Goal: Information Seeking & Learning: Learn about a topic

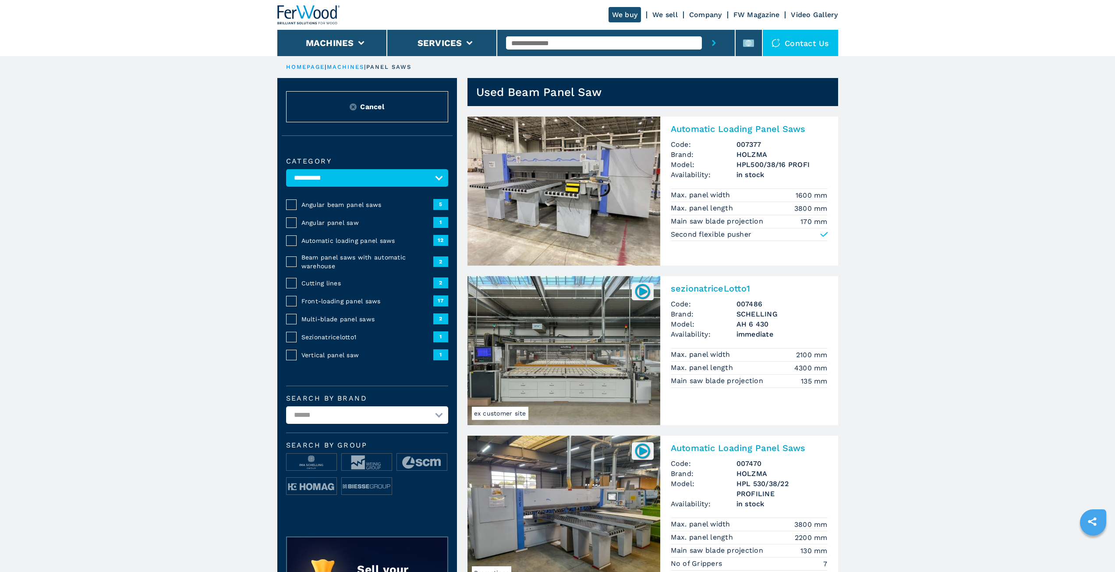
select select "**********"
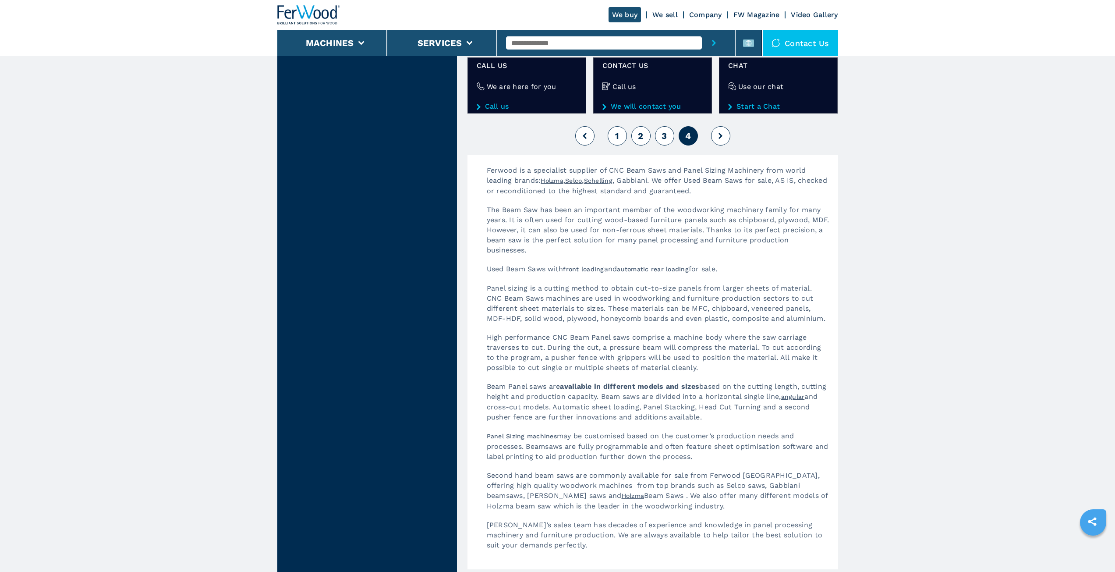
scroll to position [1140, 0]
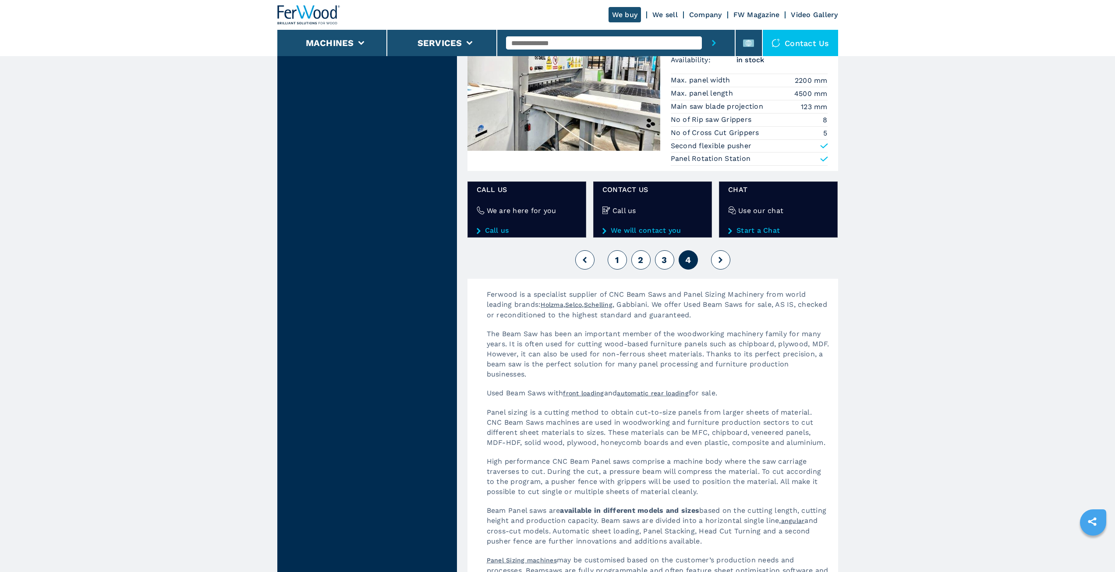
click at [619, 265] on button "1" at bounding box center [617, 259] width 19 height 19
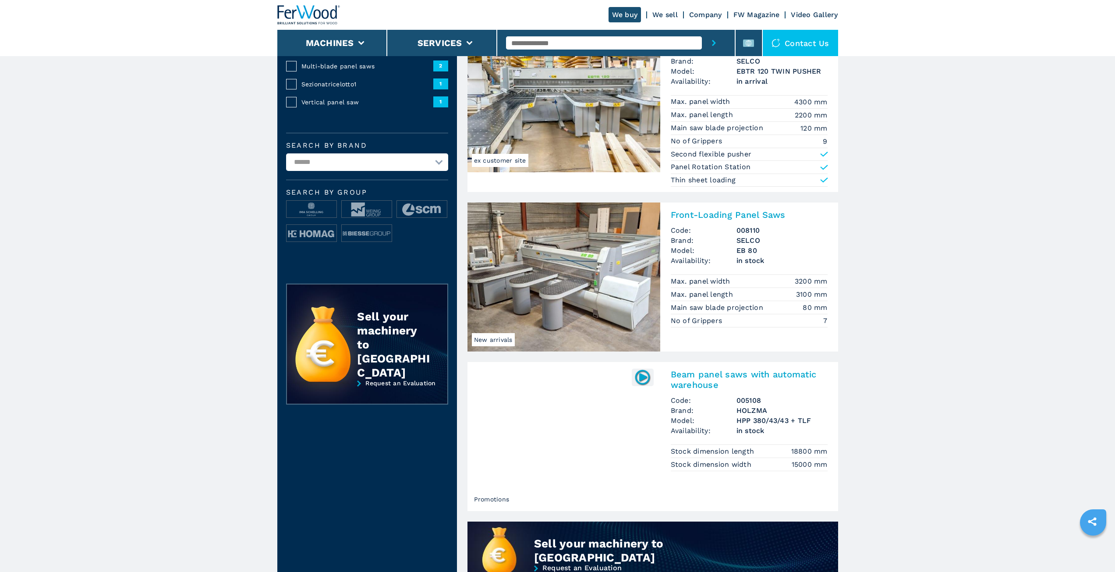
scroll to position [307, 0]
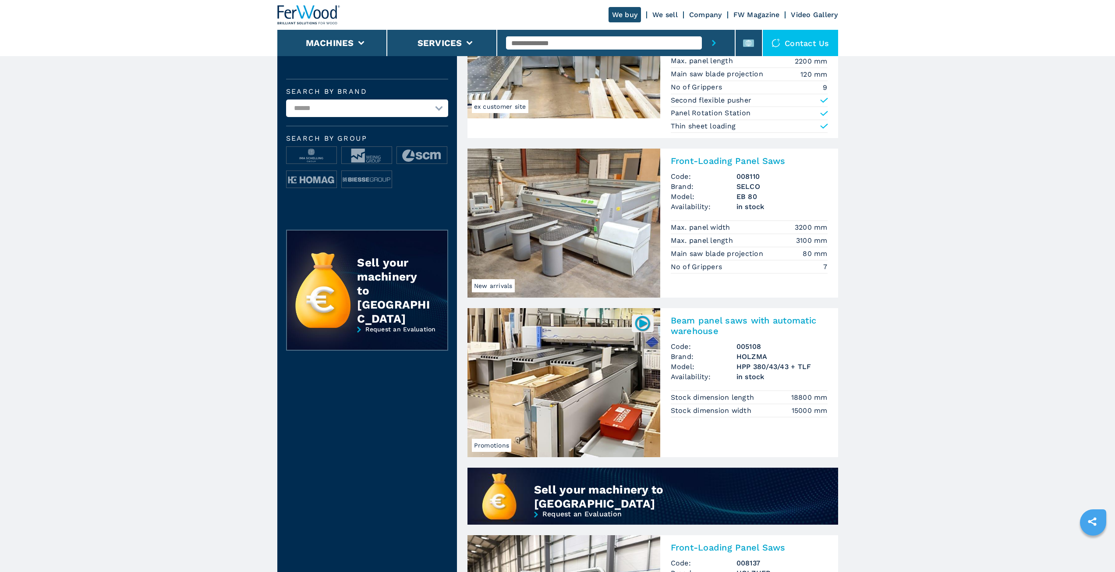
click at [708, 322] on h2 "Beam panel saws with automatic warehouse" at bounding box center [749, 325] width 157 height 21
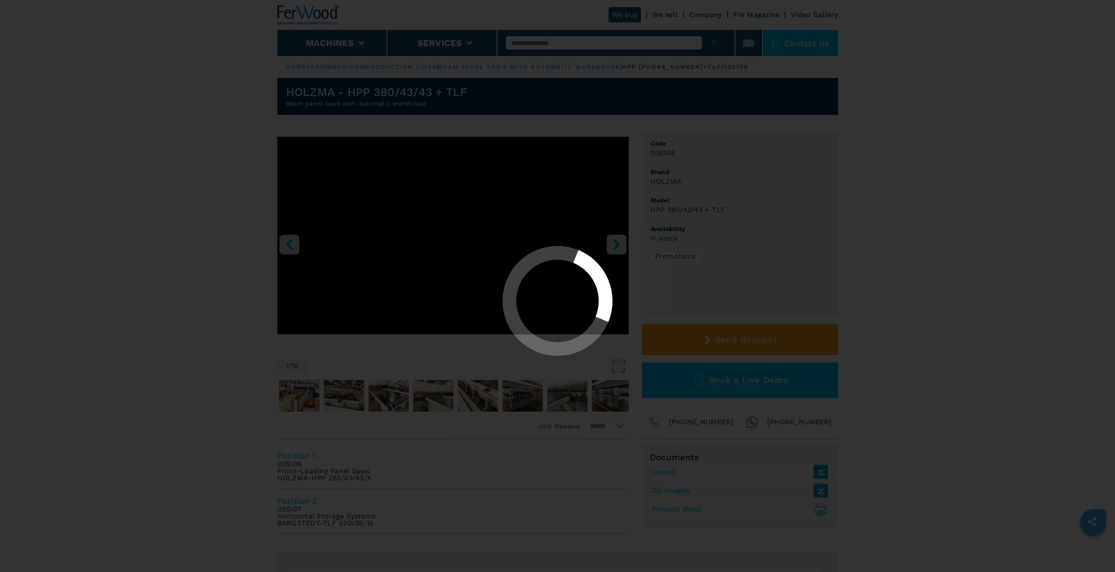
select select "**********"
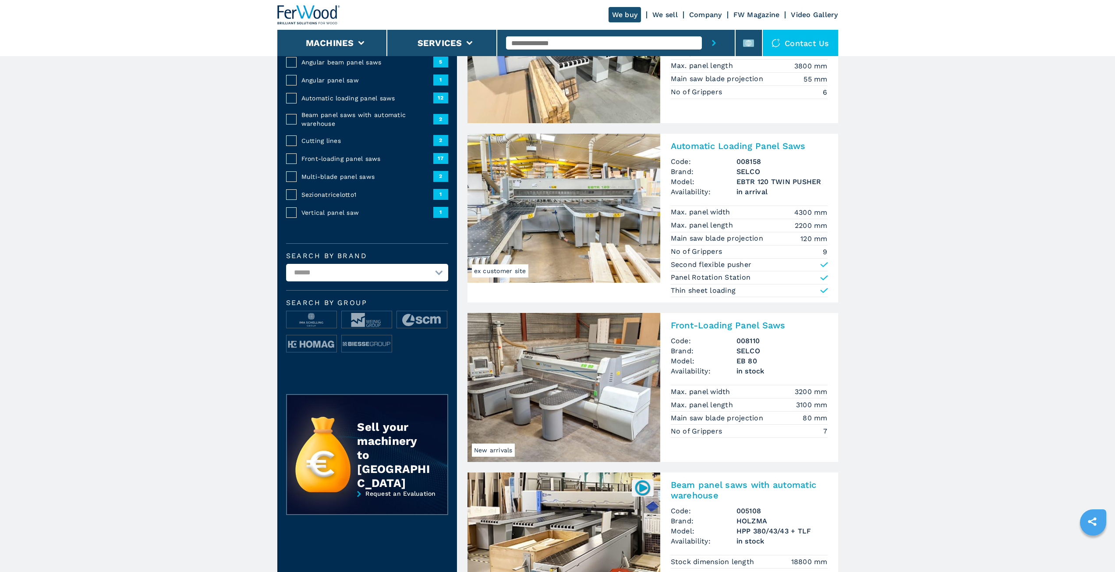
scroll to position [175, 0]
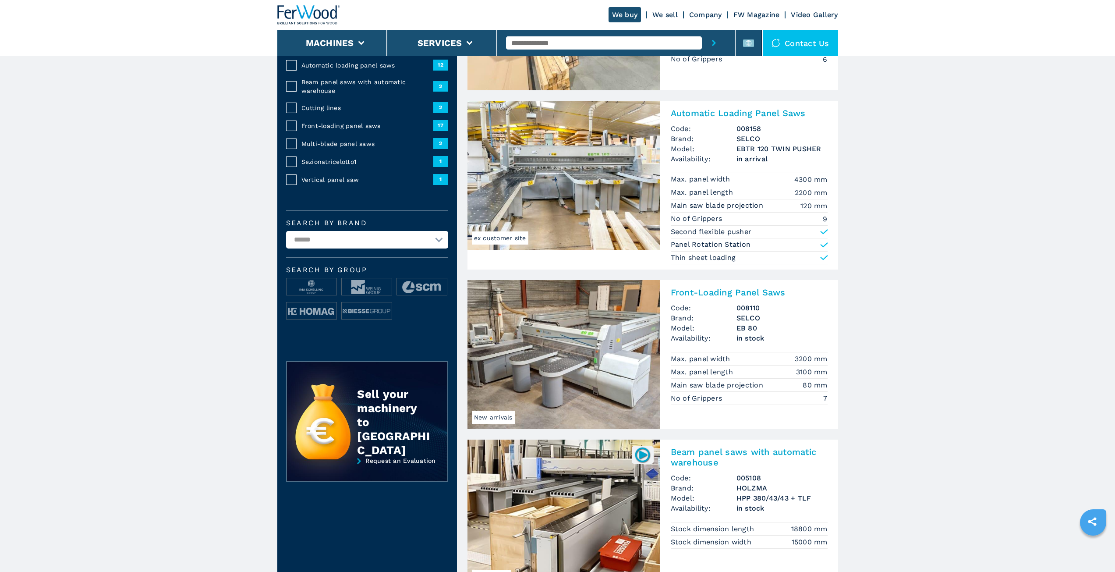
click at [586, 169] on img at bounding box center [564, 175] width 193 height 149
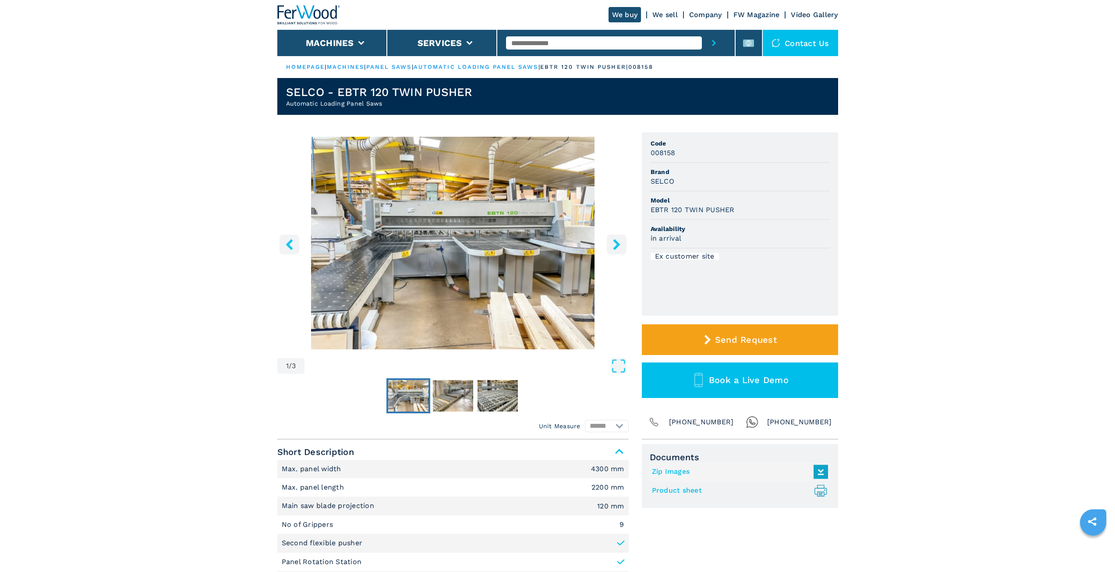
click at [493, 247] on img "Go to Slide 1" at bounding box center [453, 243] width 352 height 213
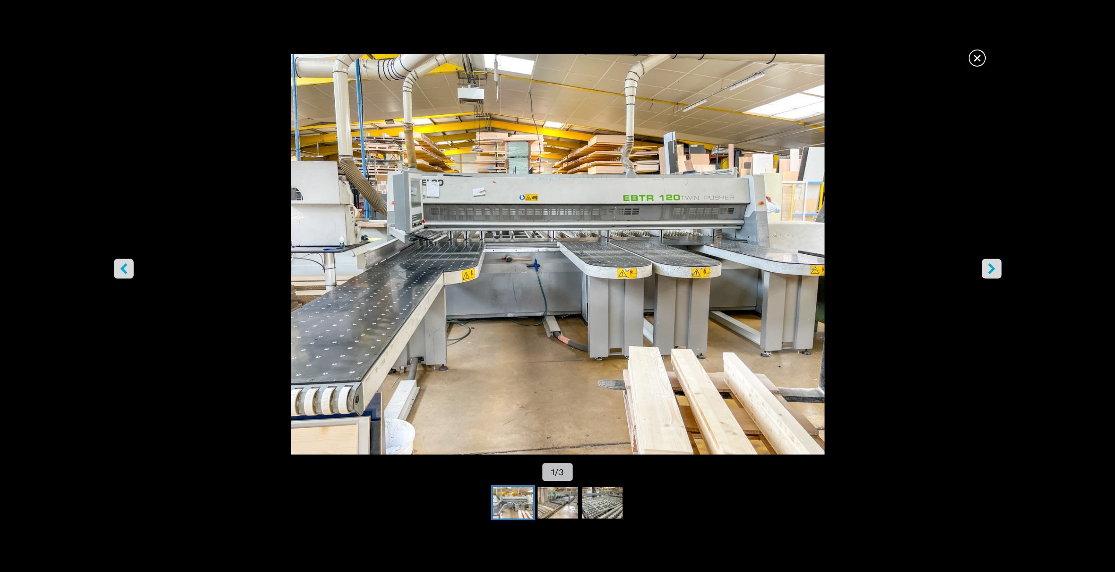
click at [992, 268] on icon "right-button" at bounding box center [991, 268] width 7 height 11
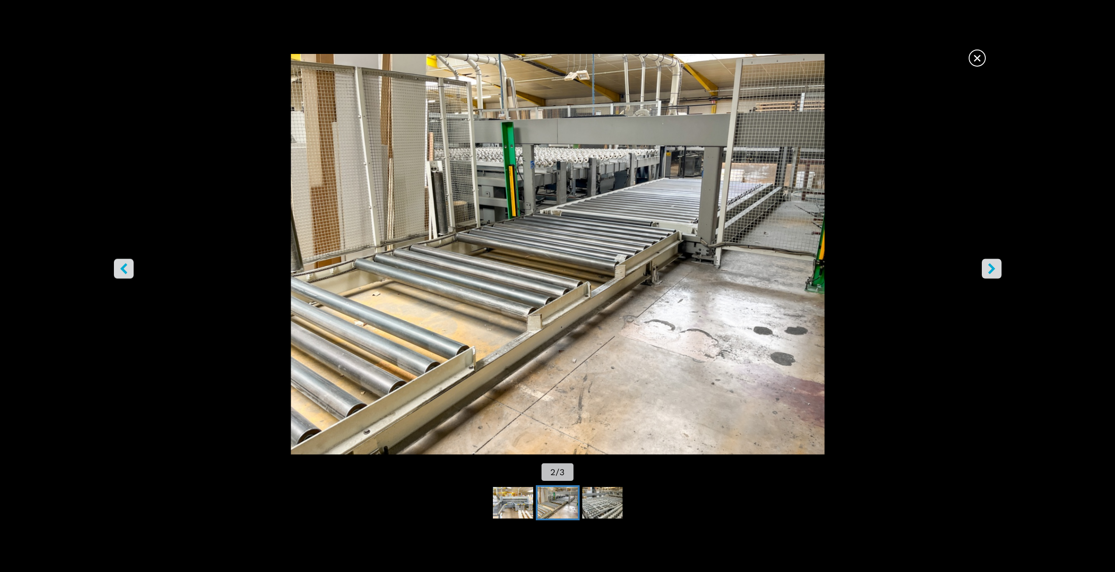
click at [992, 267] on icon "right-button" at bounding box center [991, 268] width 7 height 11
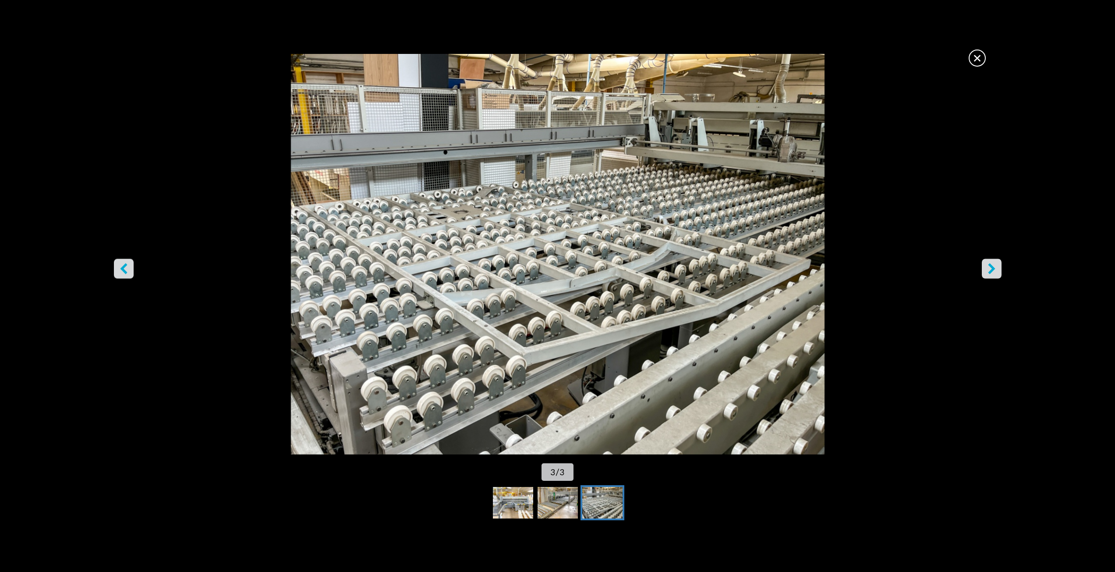
click at [973, 55] on span "×" at bounding box center [977, 56] width 15 height 15
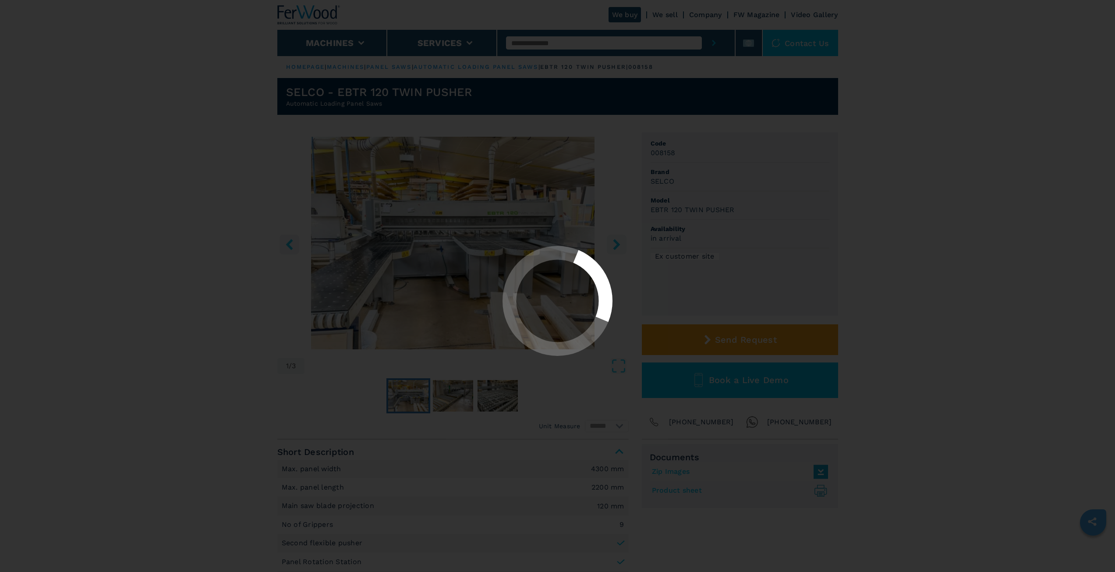
select select "**********"
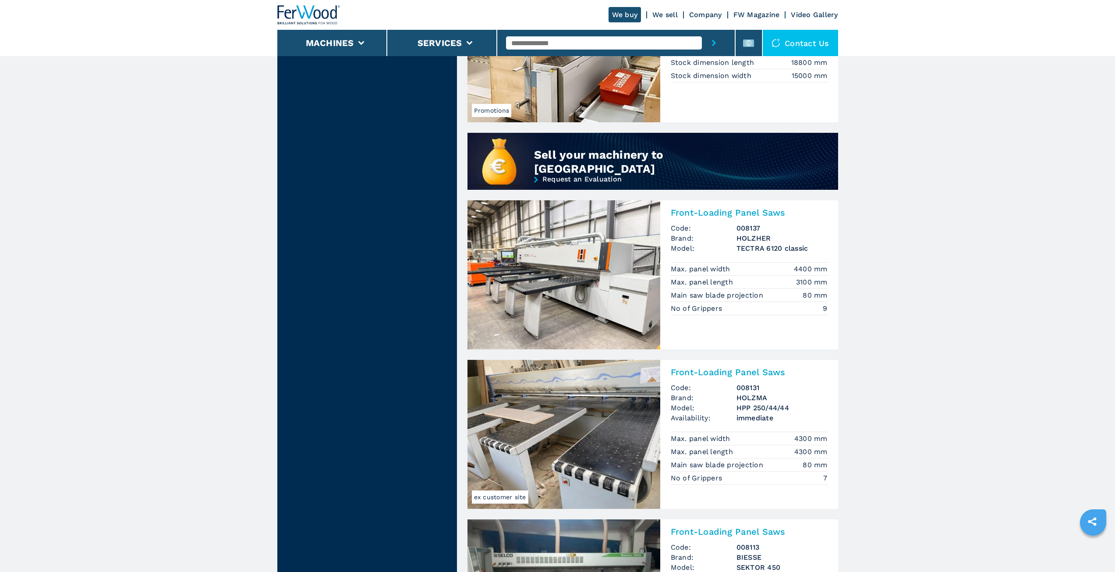
scroll to position [657, 0]
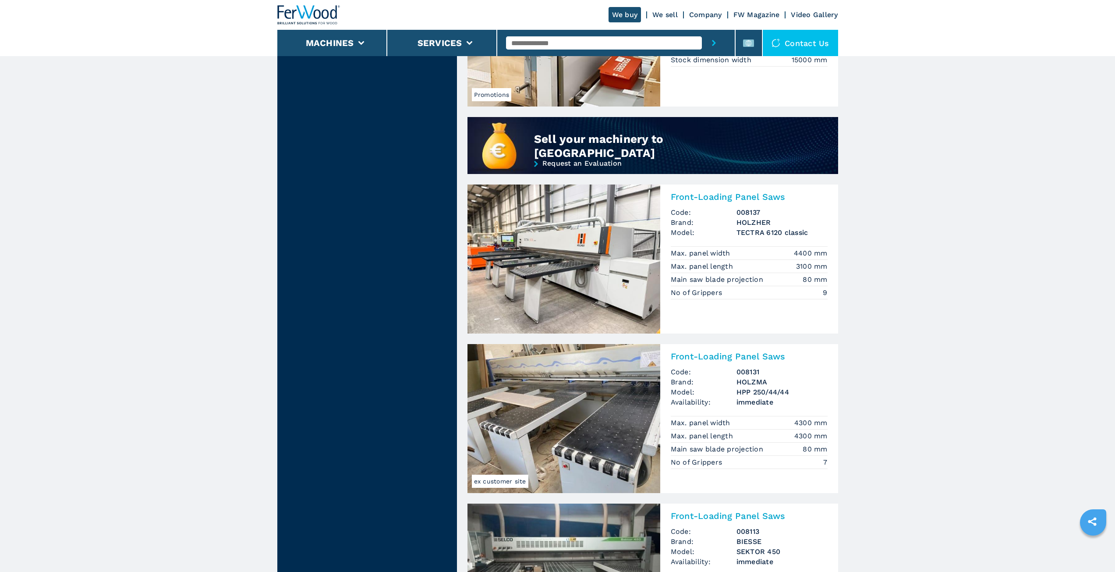
click at [730, 357] on h2 "Front-Loading Panel Saws" at bounding box center [749, 356] width 157 height 11
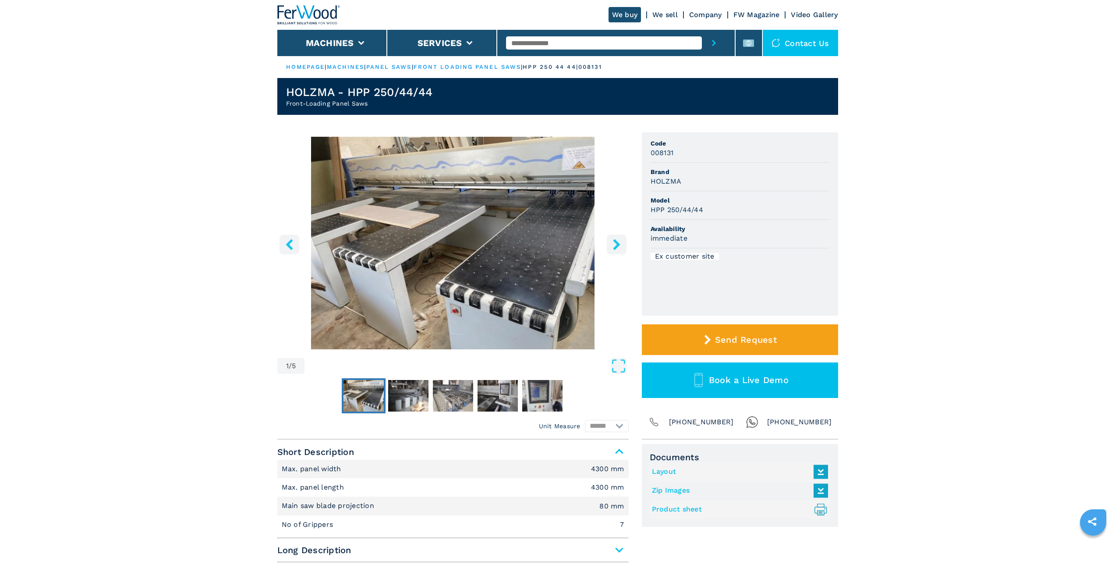
click at [618, 245] on icon "right-button" at bounding box center [616, 244] width 7 height 11
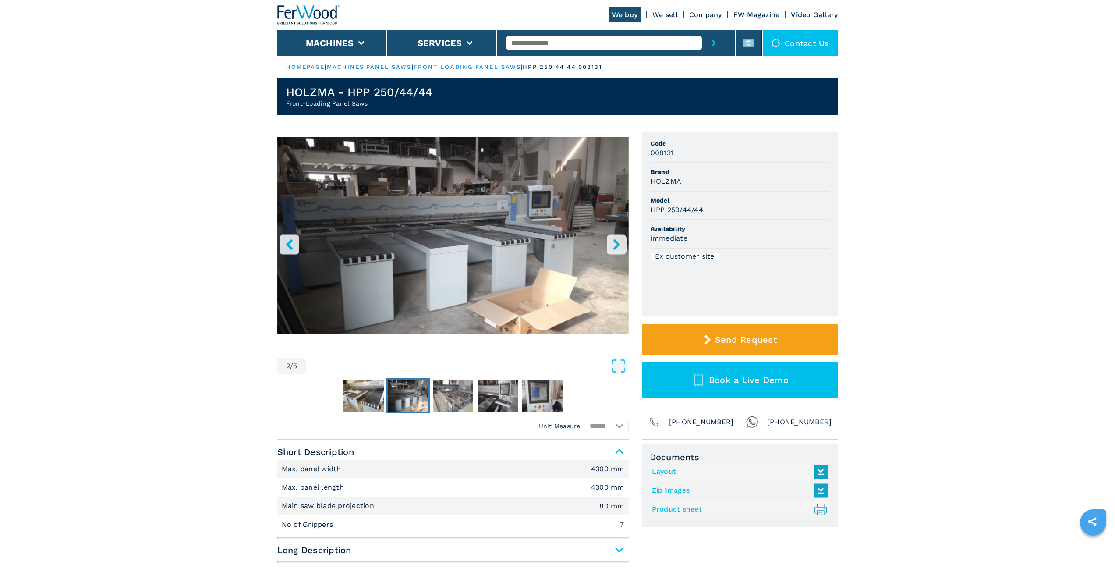
click at [618, 245] on icon "right-button" at bounding box center [616, 244] width 7 height 11
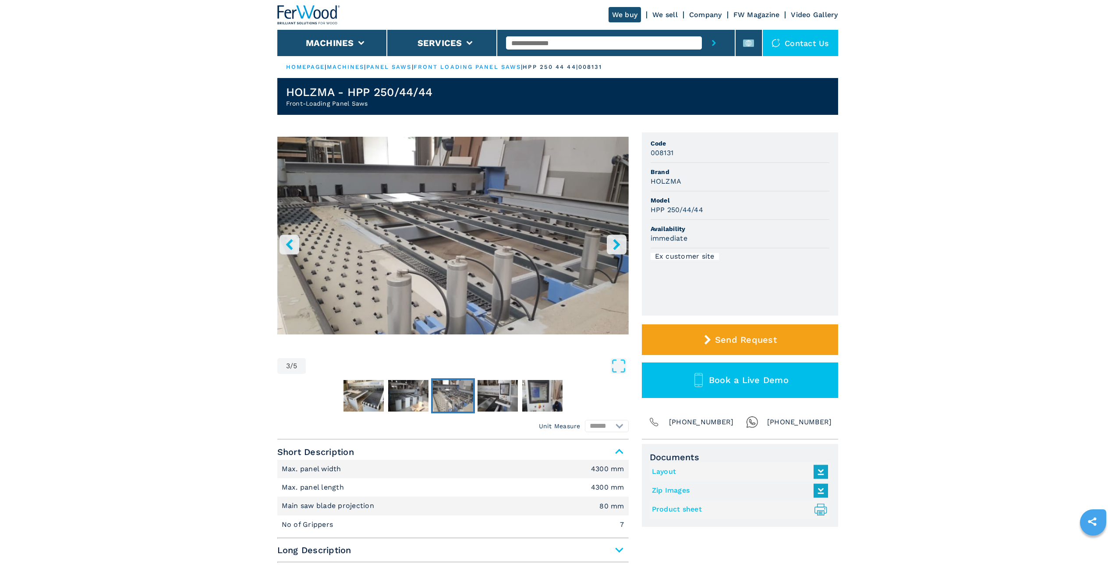
click at [618, 245] on icon "right-button" at bounding box center [616, 244] width 7 height 11
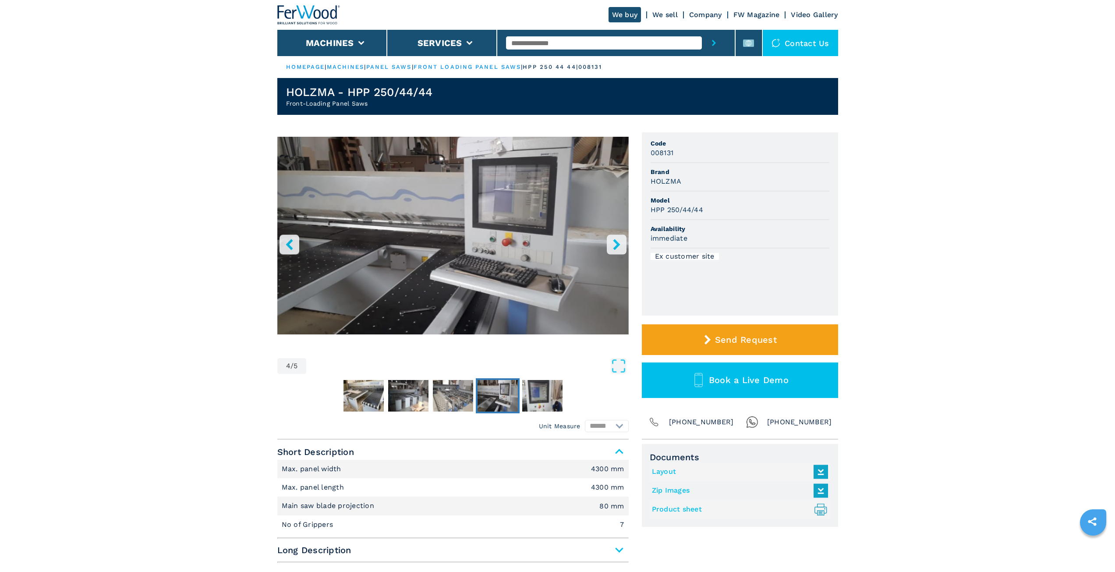
click at [618, 245] on icon "right-button" at bounding box center [616, 244] width 7 height 11
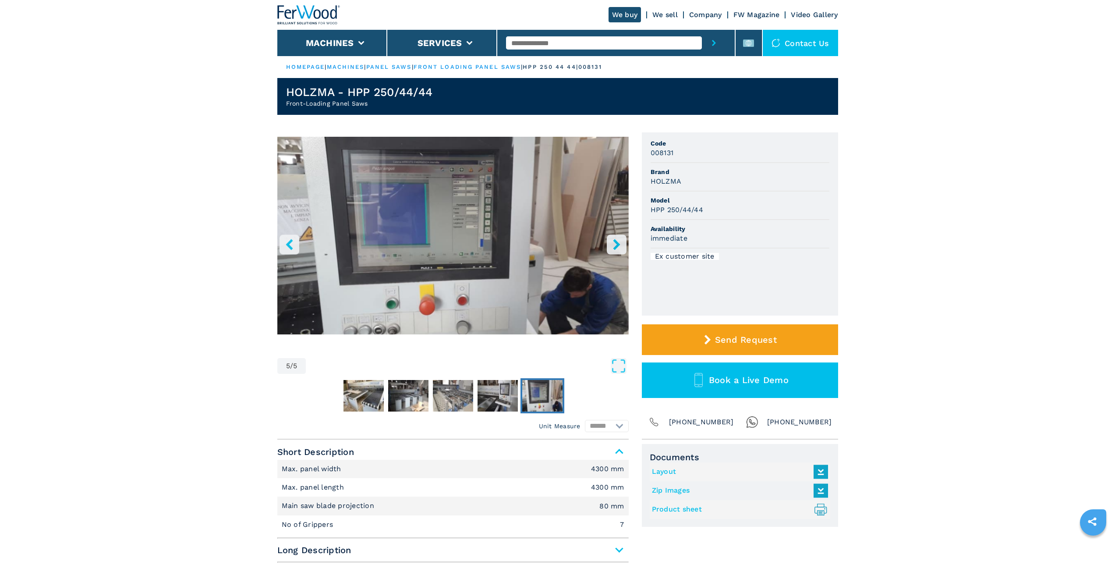
click at [618, 245] on icon "right-button" at bounding box center [616, 244] width 7 height 11
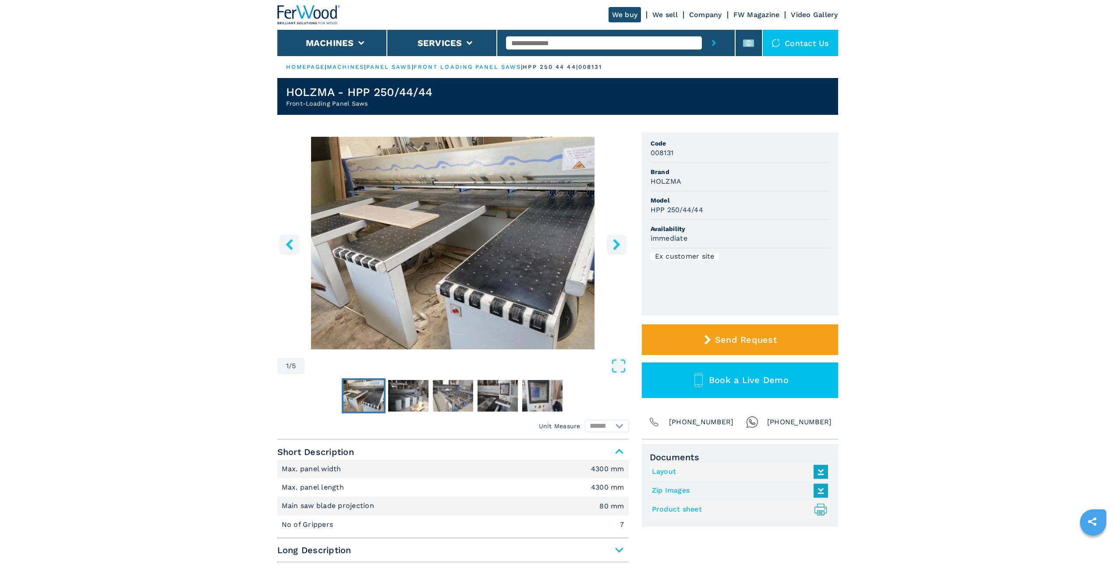
click at [618, 245] on icon "right-button" at bounding box center [616, 244] width 7 height 11
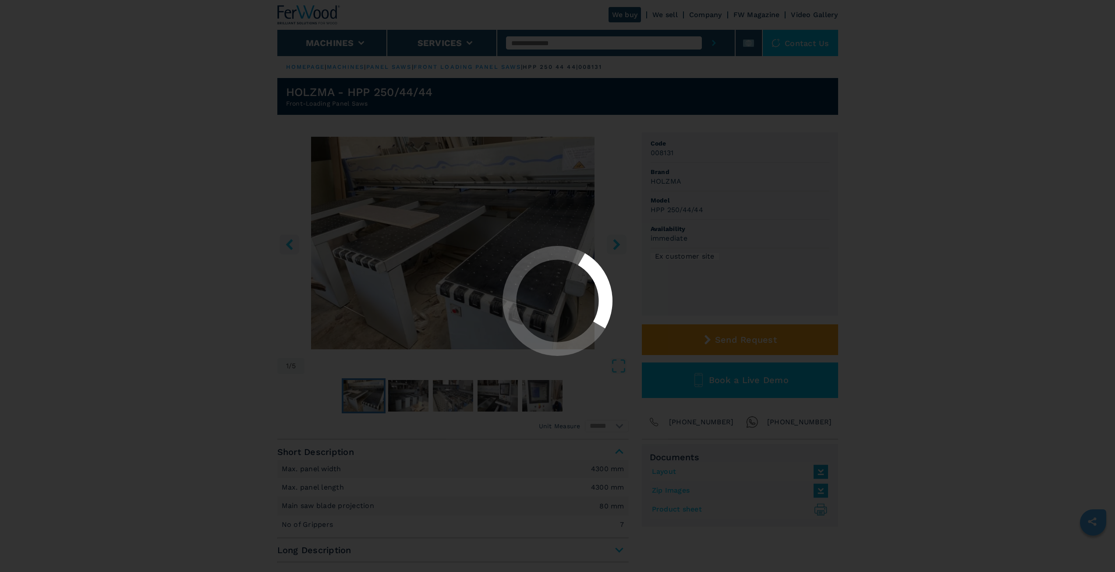
select select "**********"
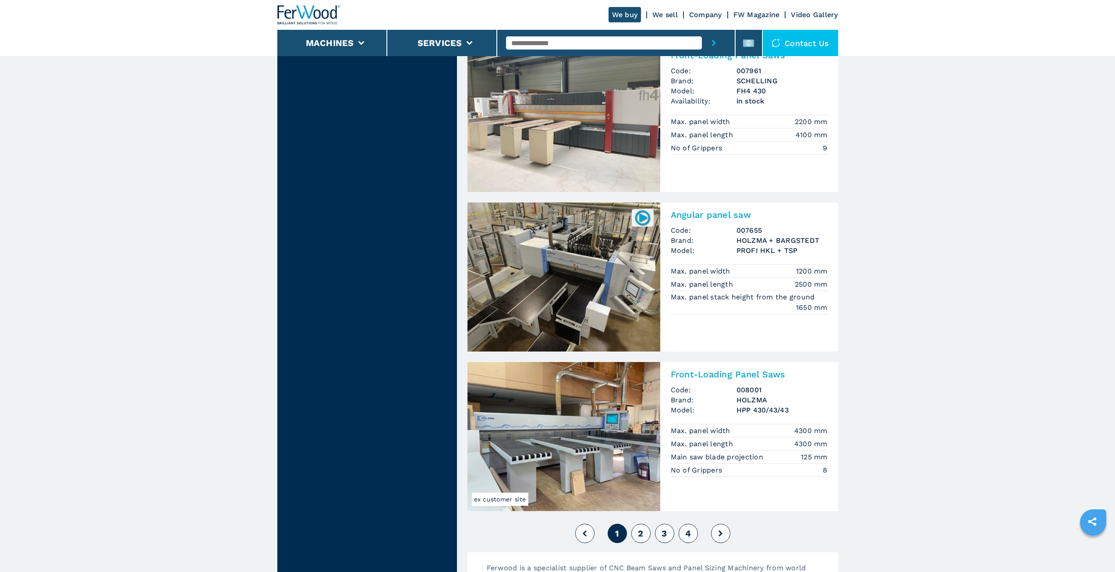
scroll to position [1709, 0]
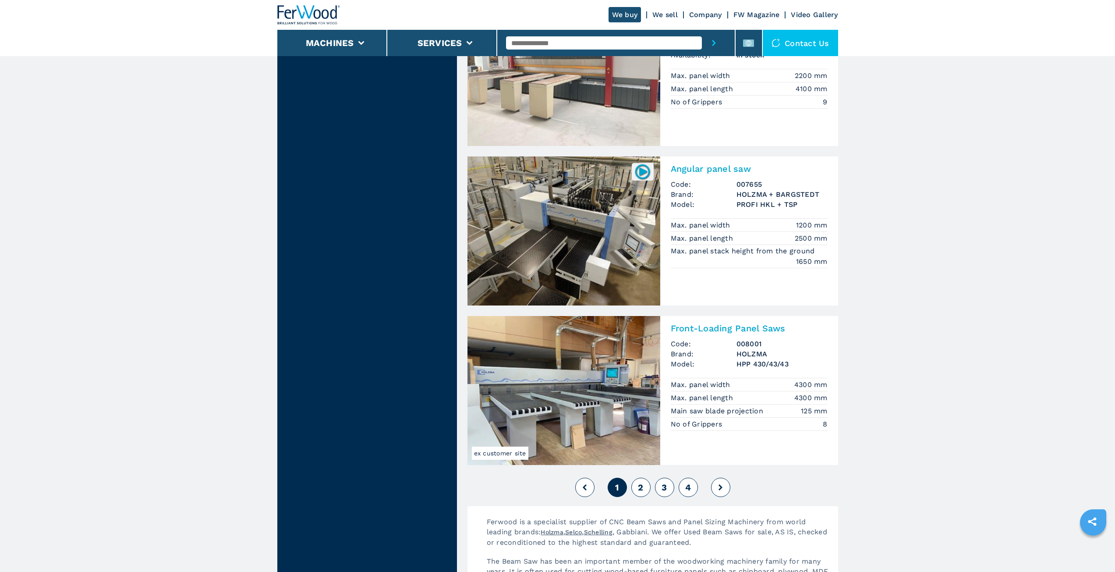
click at [730, 331] on h2 "Front-Loading Panel Saws" at bounding box center [749, 328] width 157 height 11
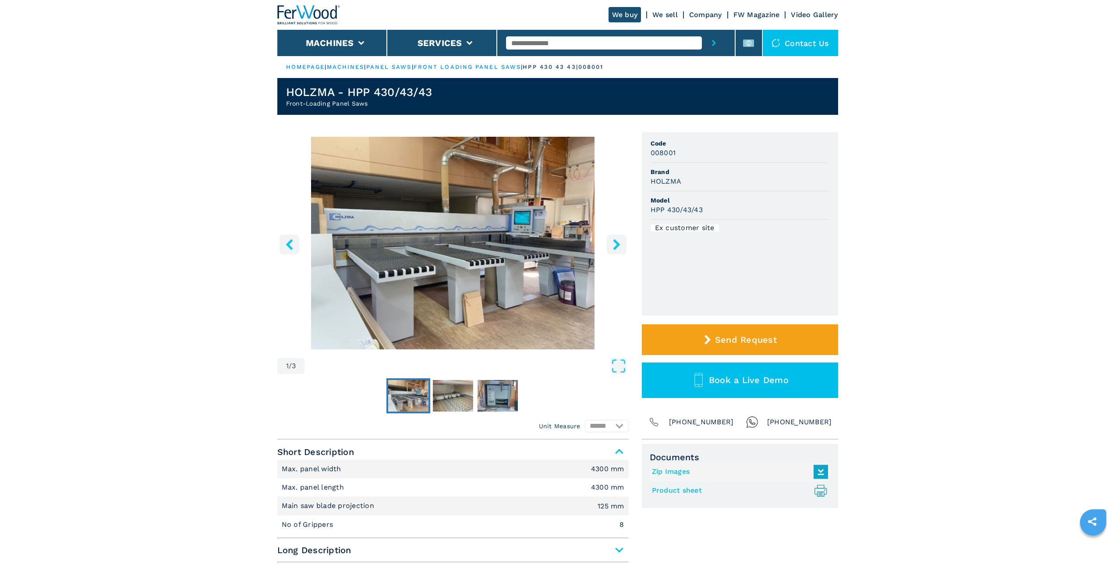
click at [614, 247] on icon "right-button" at bounding box center [616, 244] width 11 height 11
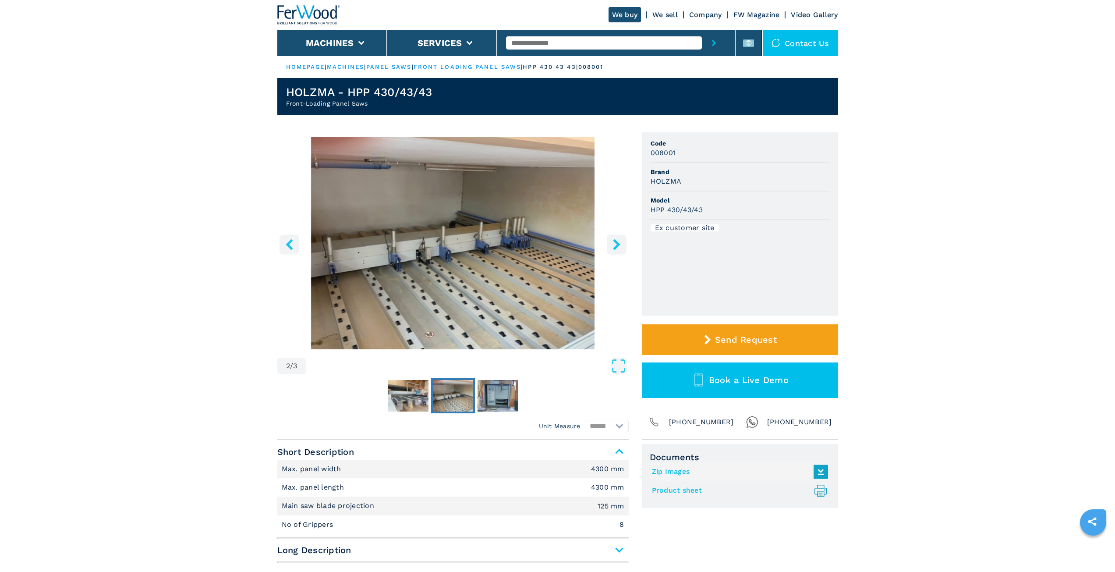
click at [614, 247] on icon "right-button" at bounding box center [616, 244] width 11 height 11
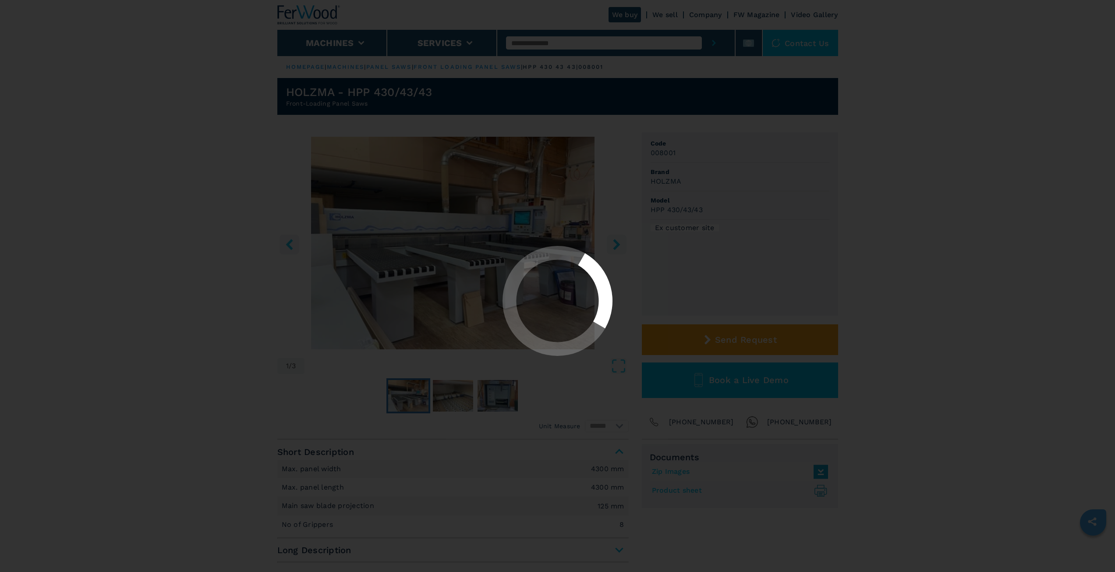
select select "**********"
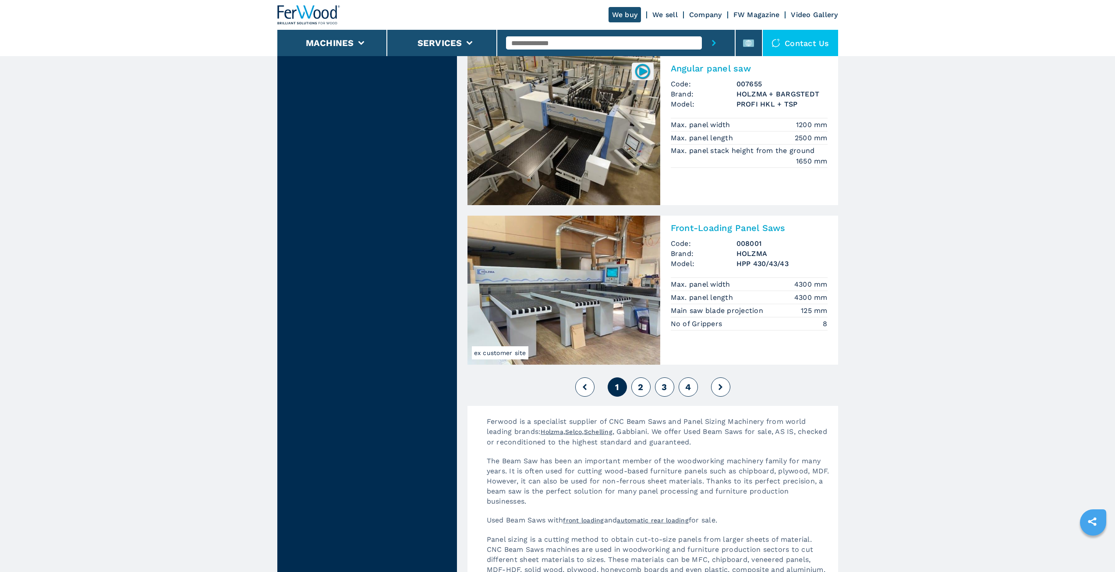
scroll to position [1841, 0]
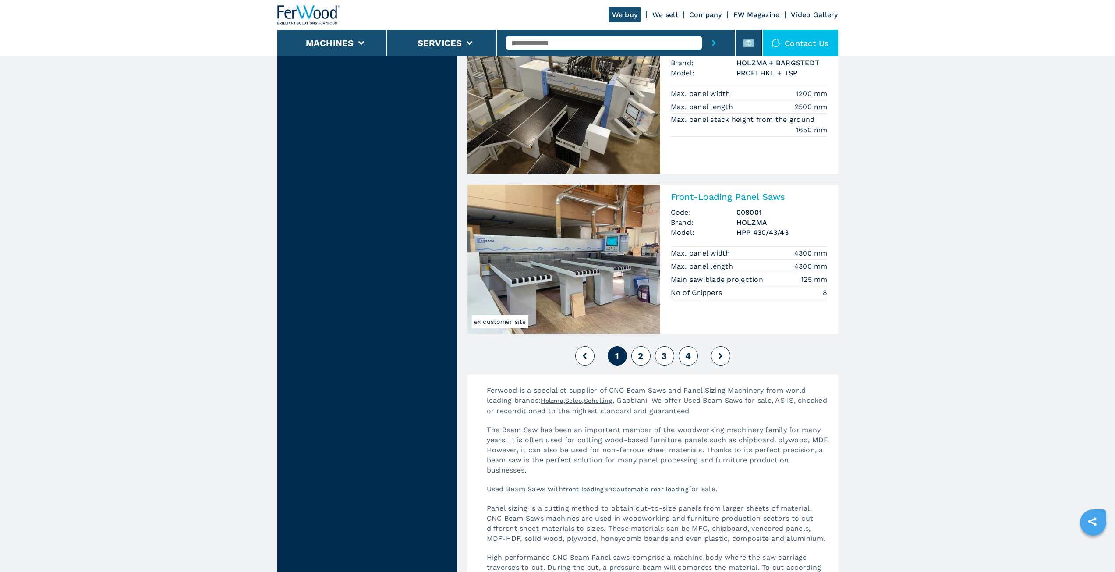
click at [643, 352] on span "2" at bounding box center [640, 356] width 5 height 11
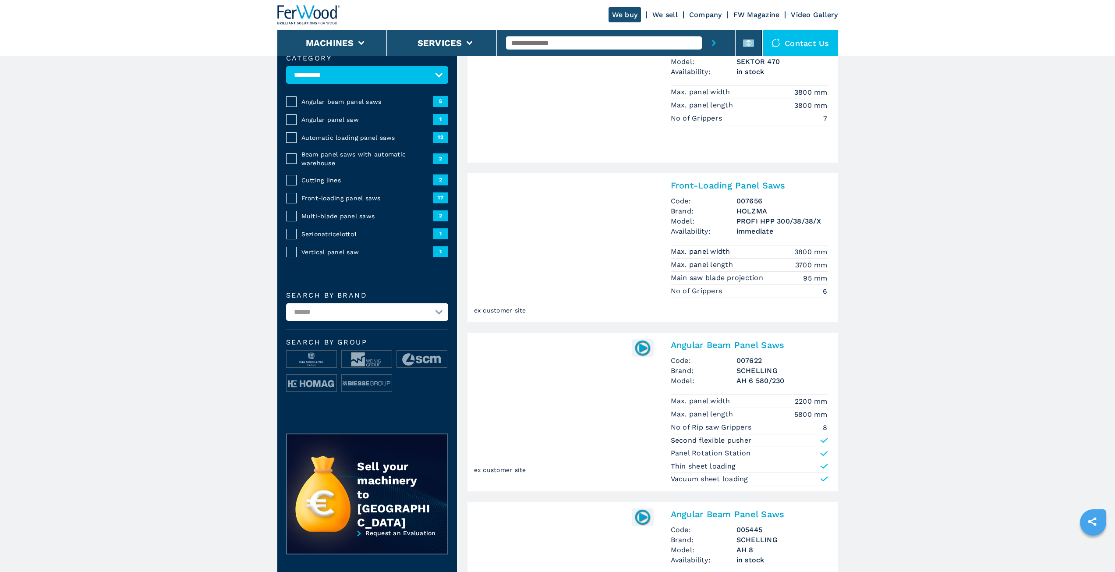
scroll to position [88, 0]
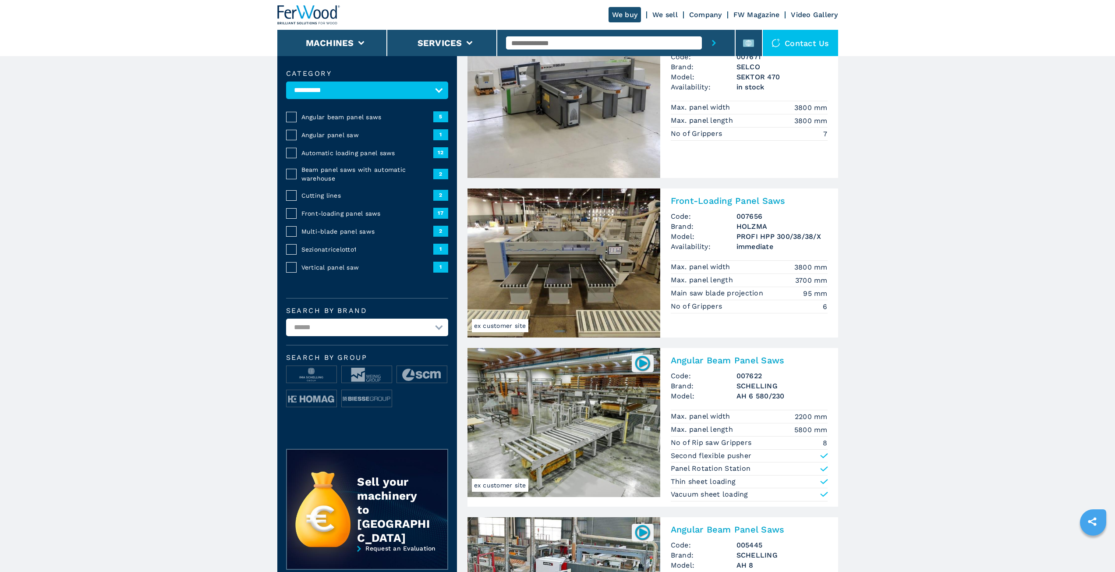
click at [715, 200] on h2 "Front-Loading Panel Saws" at bounding box center [749, 200] width 157 height 11
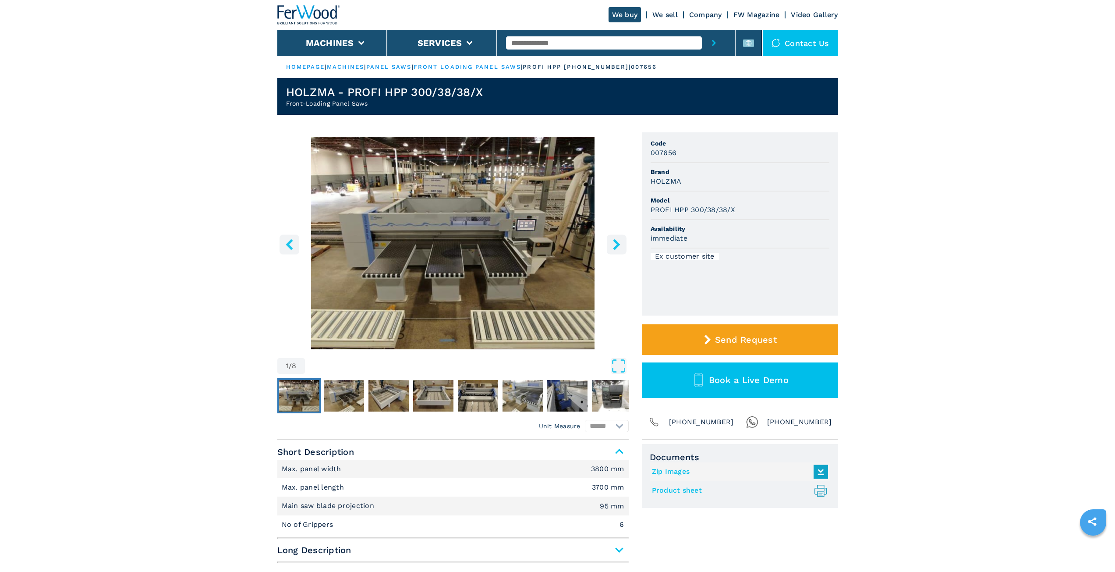
click at [619, 248] on icon "right-button" at bounding box center [616, 244] width 11 height 11
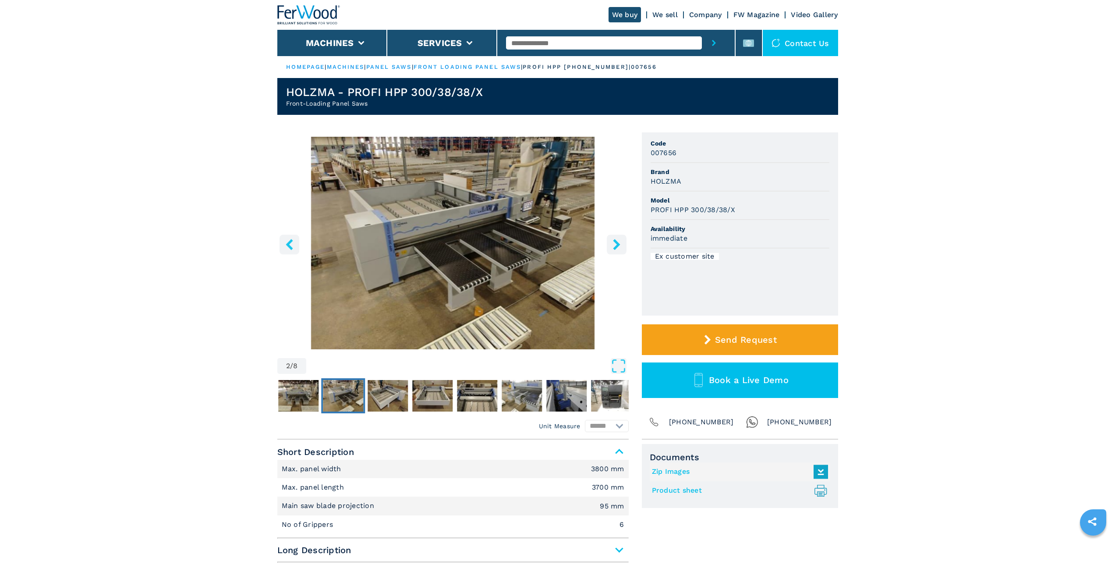
click at [620, 244] on icon "right-button" at bounding box center [616, 244] width 7 height 11
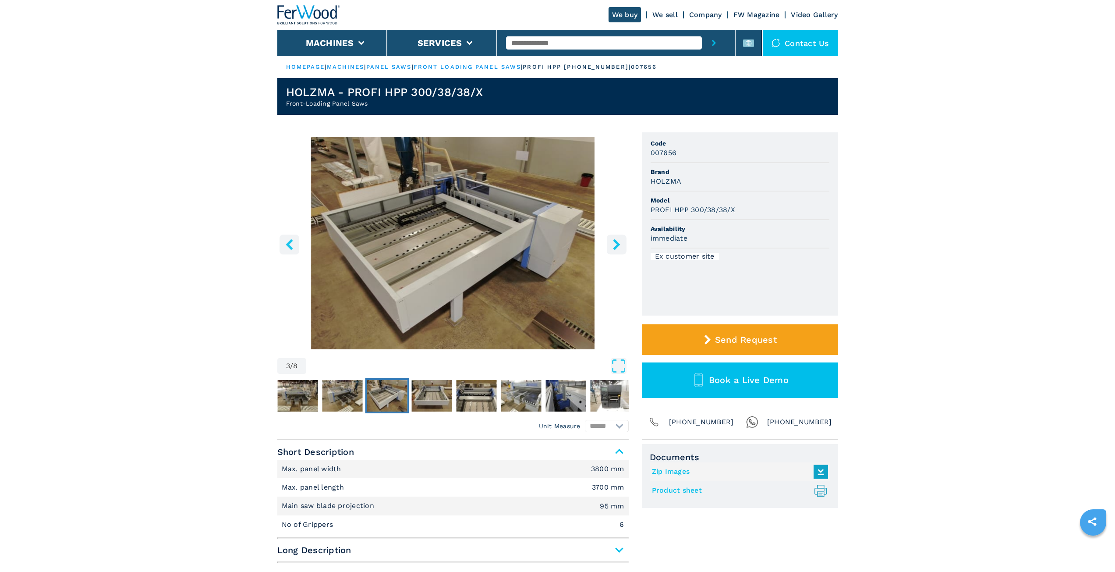
click at [620, 244] on icon "right-button" at bounding box center [616, 244] width 7 height 11
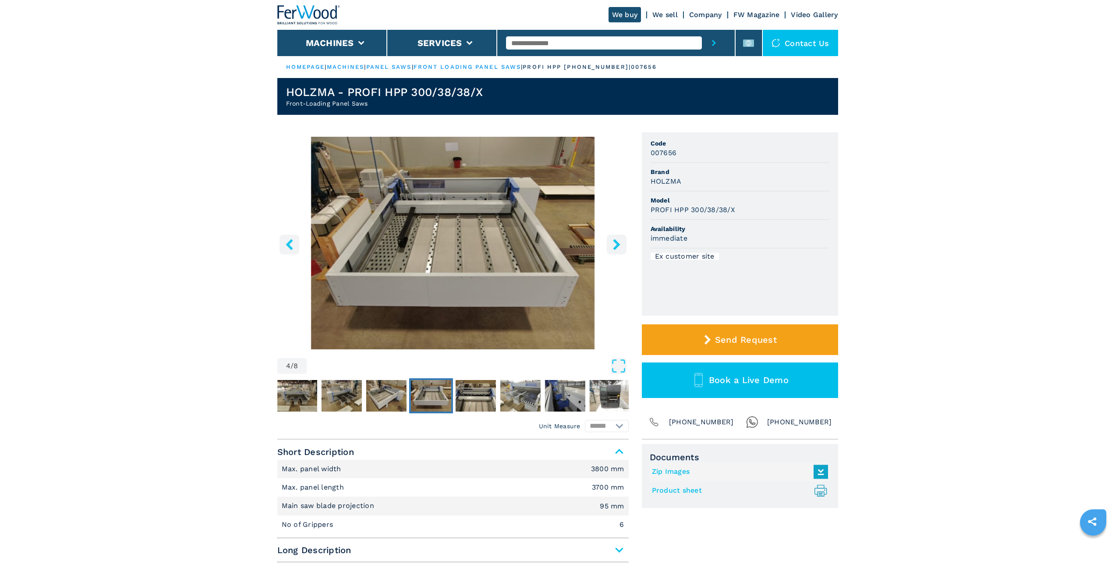
click at [620, 244] on icon "right-button" at bounding box center [616, 244] width 7 height 11
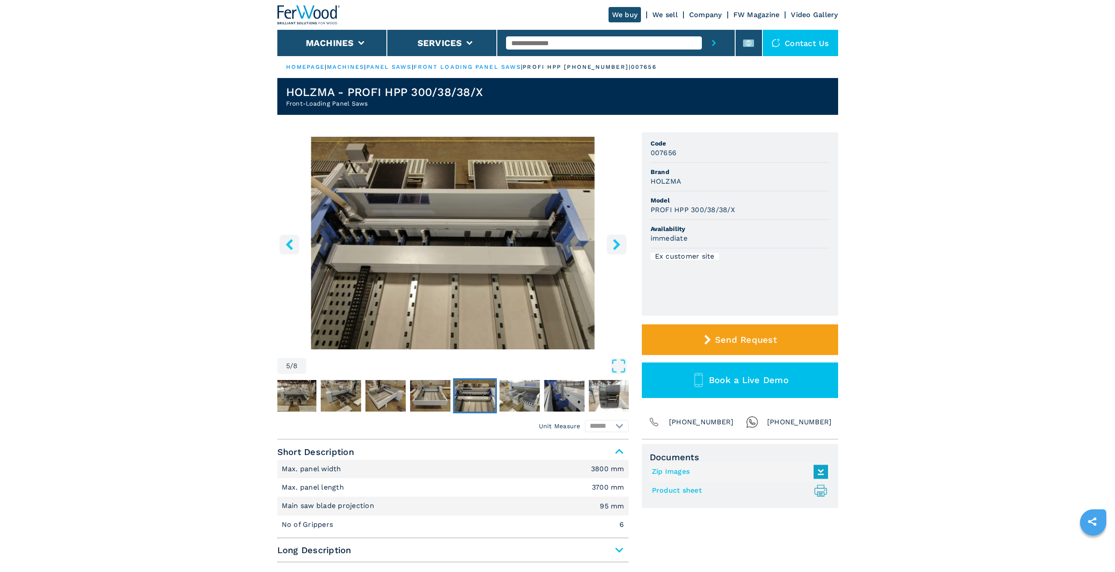
click at [620, 244] on icon "right-button" at bounding box center [616, 244] width 7 height 11
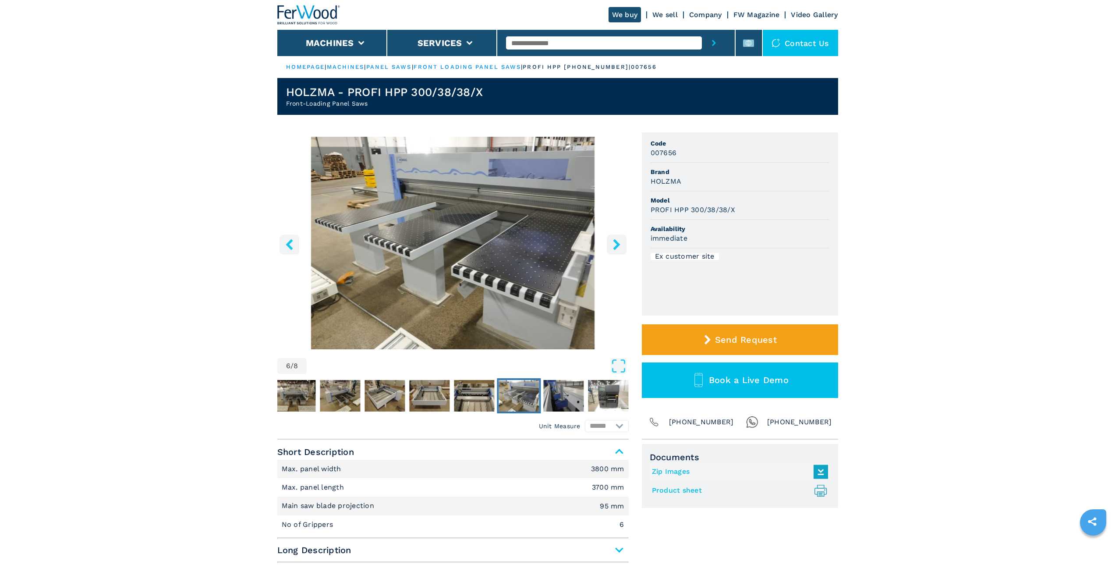
click at [620, 244] on icon "right-button" at bounding box center [616, 244] width 7 height 11
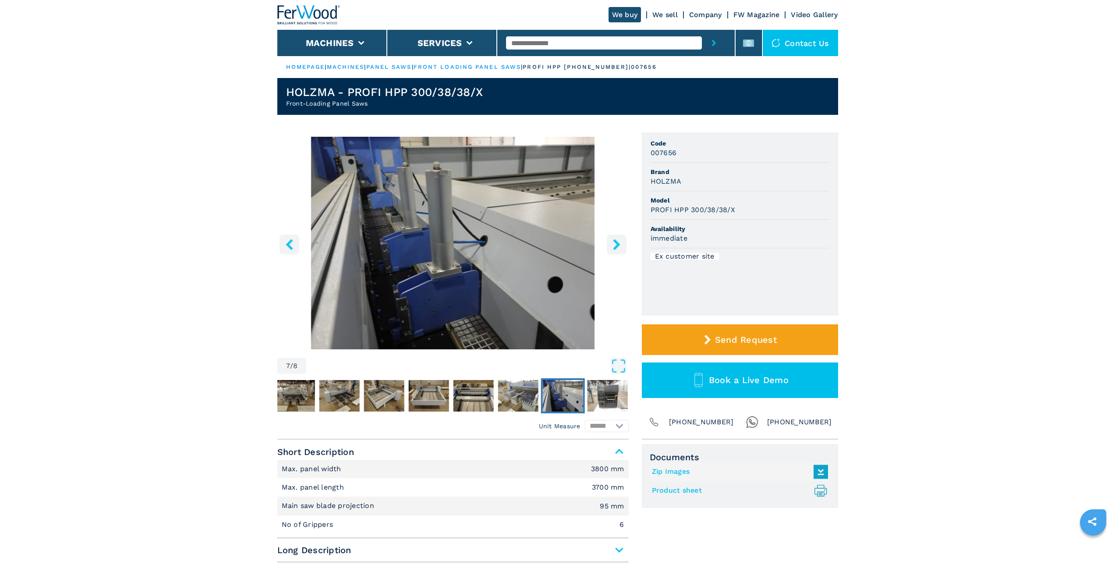
click at [620, 244] on icon "right-button" at bounding box center [616, 244] width 7 height 11
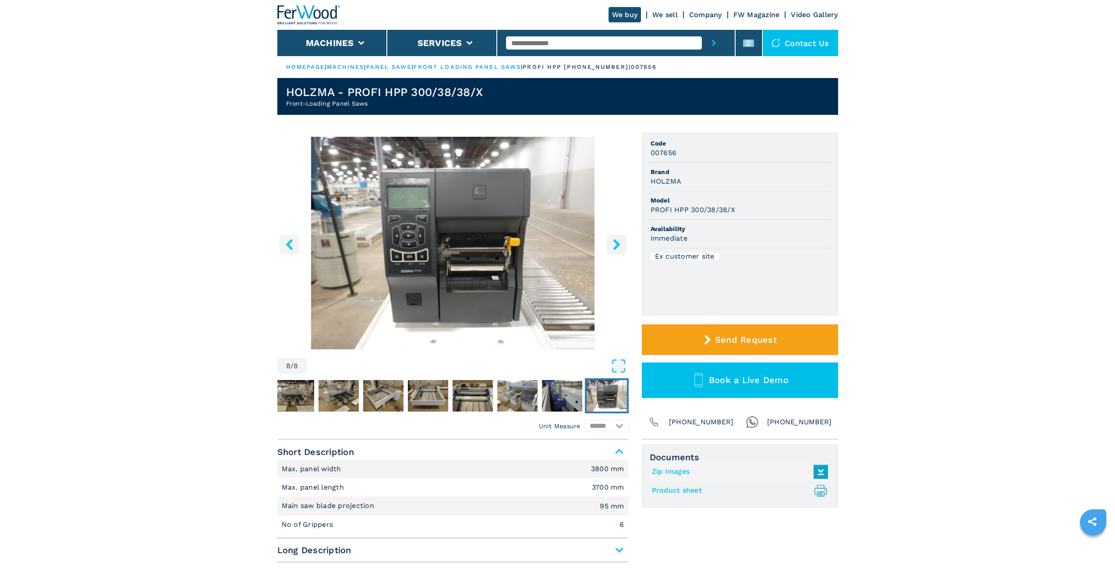
click at [620, 244] on icon "right-button" at bounding box center [616, 244] width 7 height 11
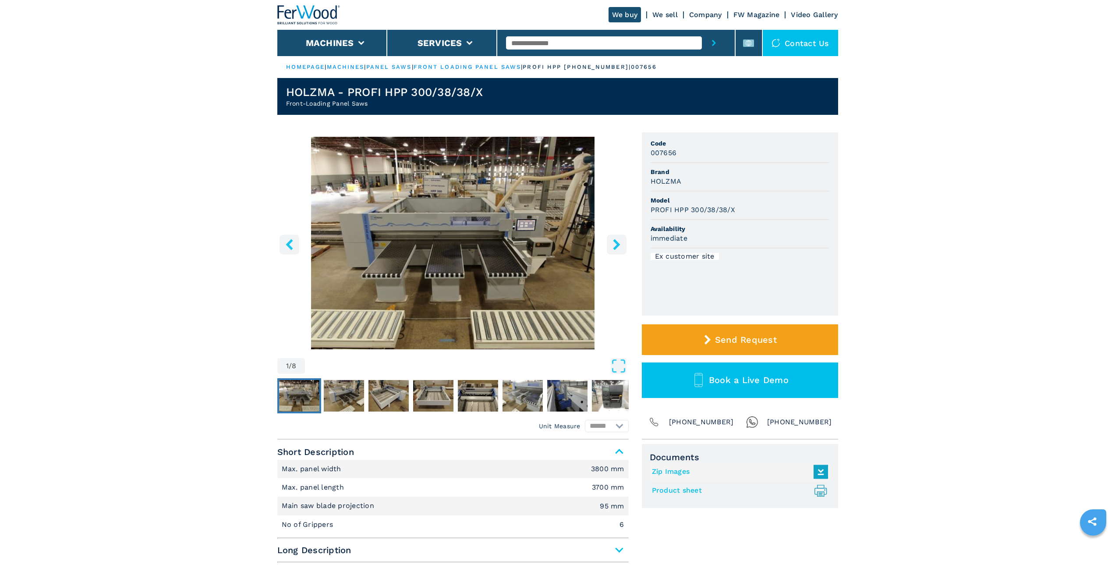
click at [620, 244] on icon "right-button" at bounding box center [616, 244] width 7 height 11
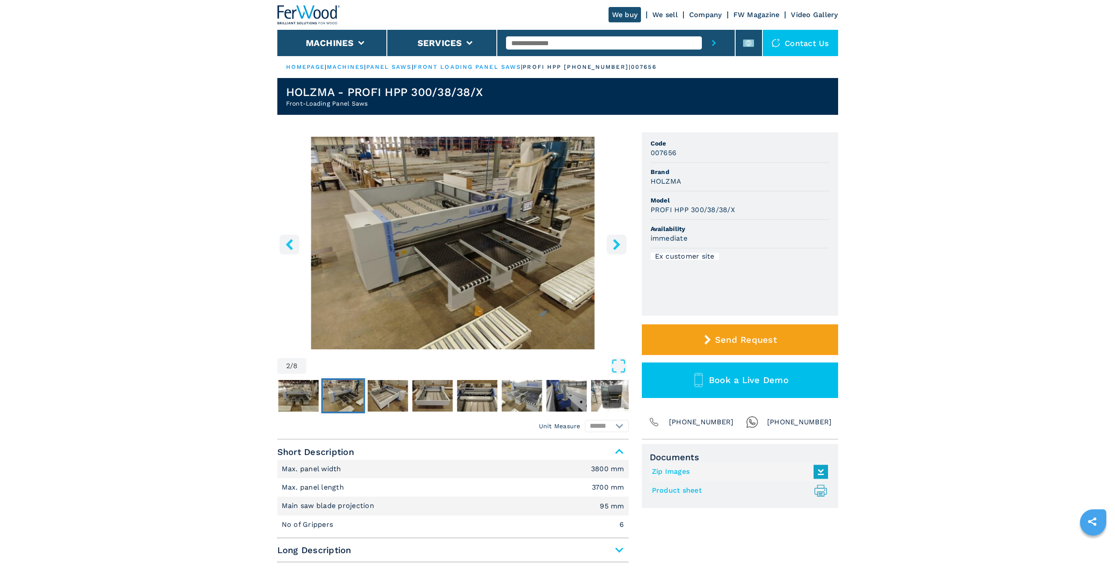
click at [620, 244] on icon "right-button" at bounding box center [616, 244] width 7 height 11
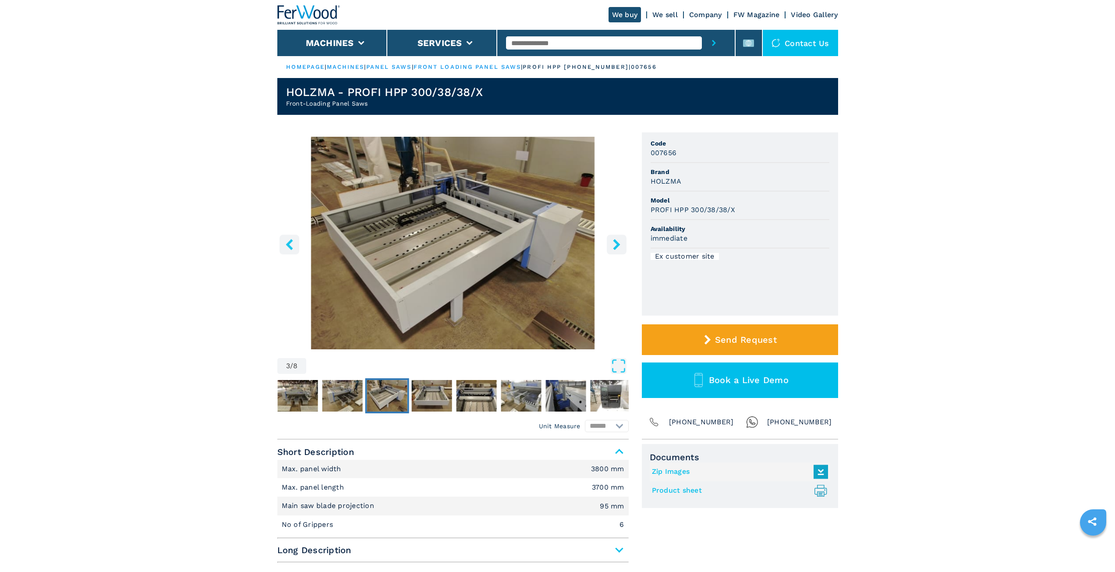
click at [620, 244] on icon "right-button" at bounding box center [616, 244] width 7 height 11
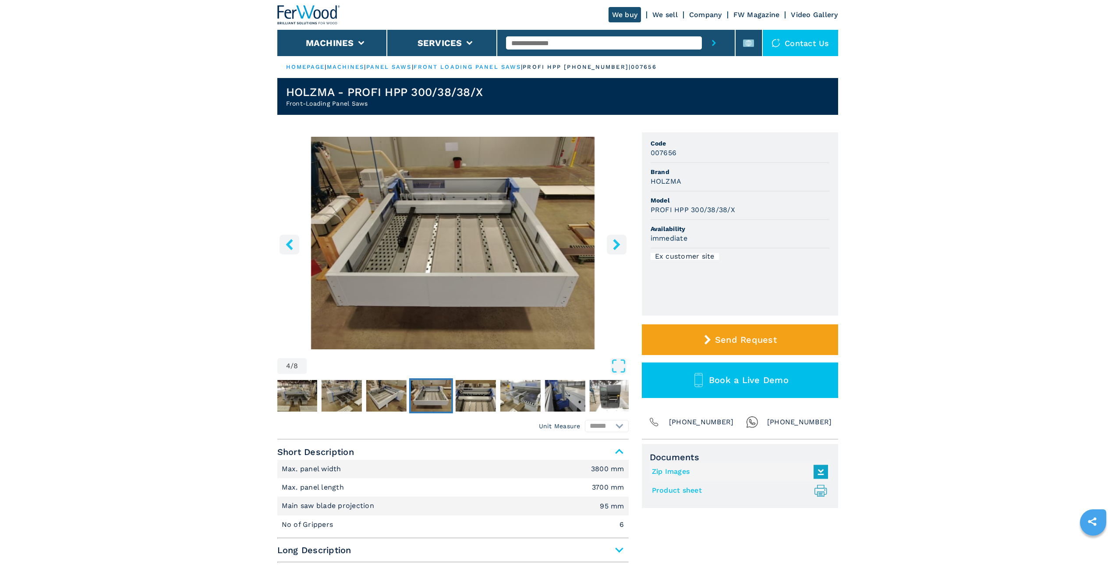
click at [620, 244] on icon "right-button" at bounding box center [616, 244] width 7 height 11
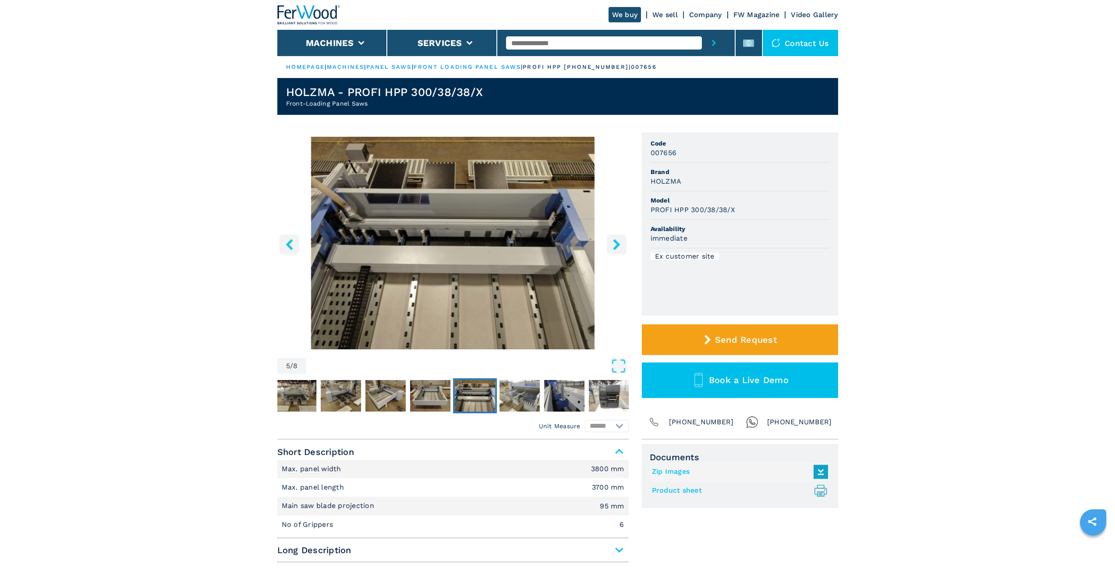
click at [620, 244] on icon "right-button" at bounding box center [616, 244] width 7 height 11
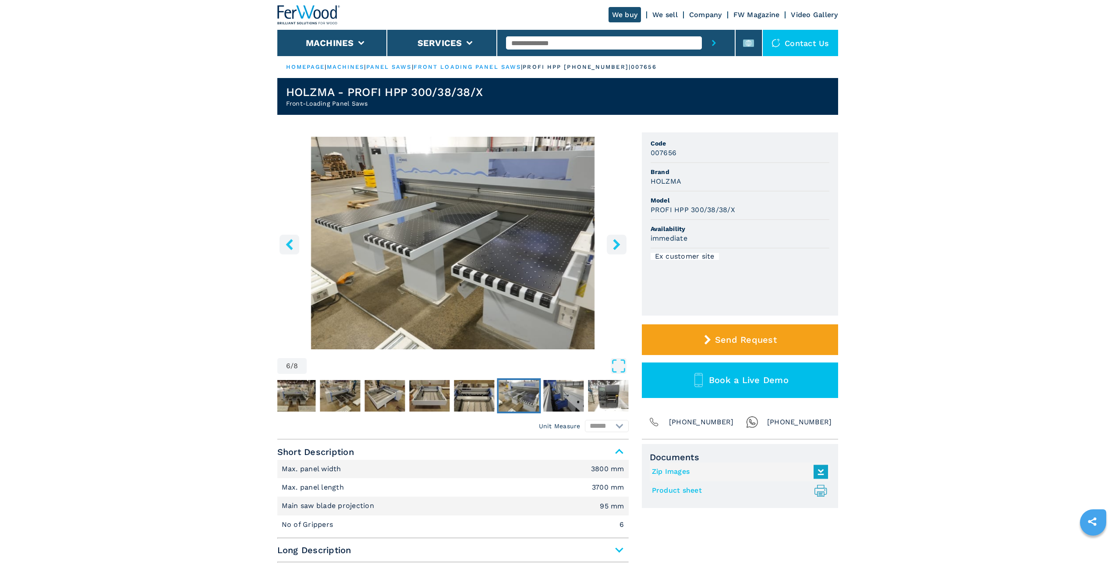
click at [628, 240] on img "Go to Slide 6" at bounding box center [453, 243] width 352 height 213
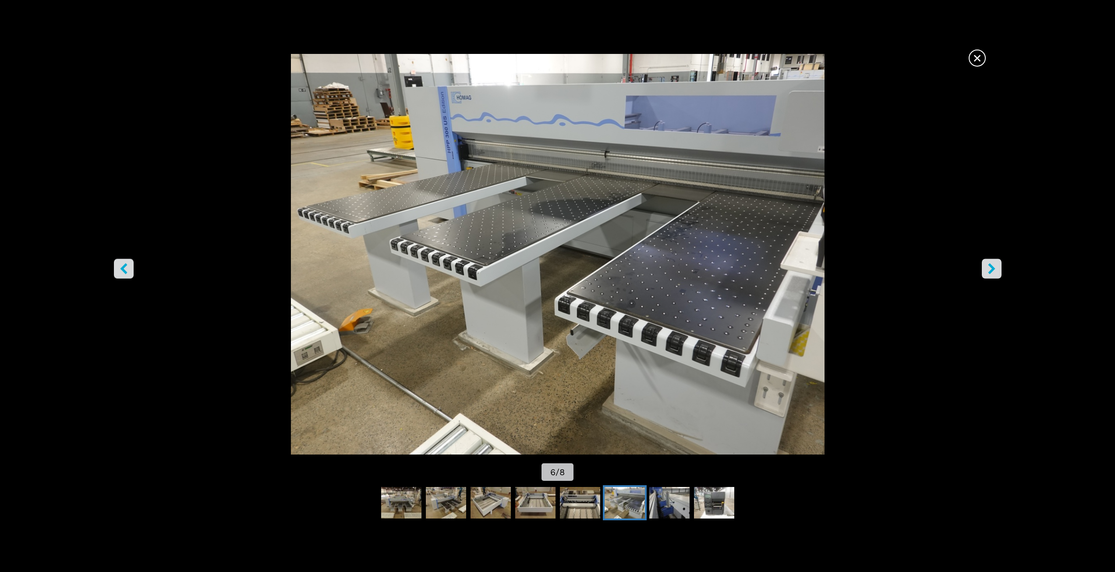
click at [984, 60] on span "×" at bounding box center [977, 56] width 15 height 15
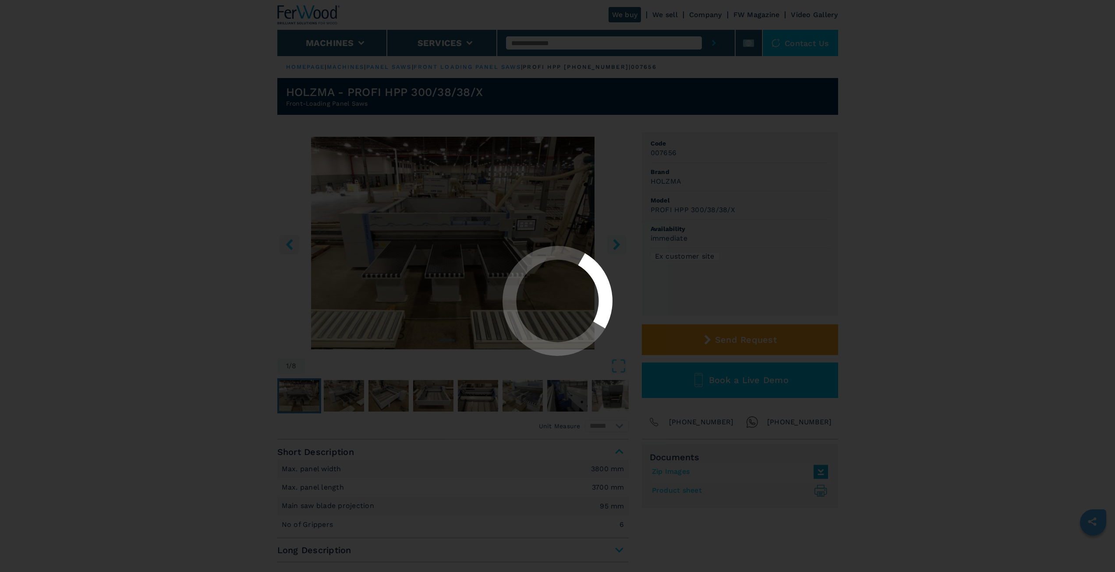
select select "**********"
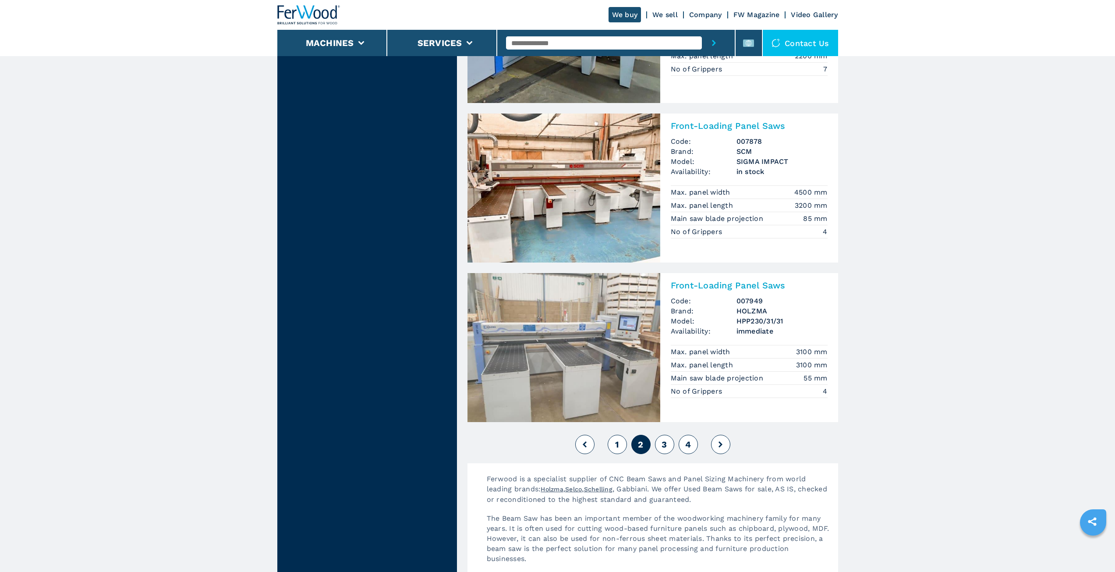
scroll to position [1797, 0]
click at [663, 441] on span "3" at bounding box center [664, 443] width 5 height 11
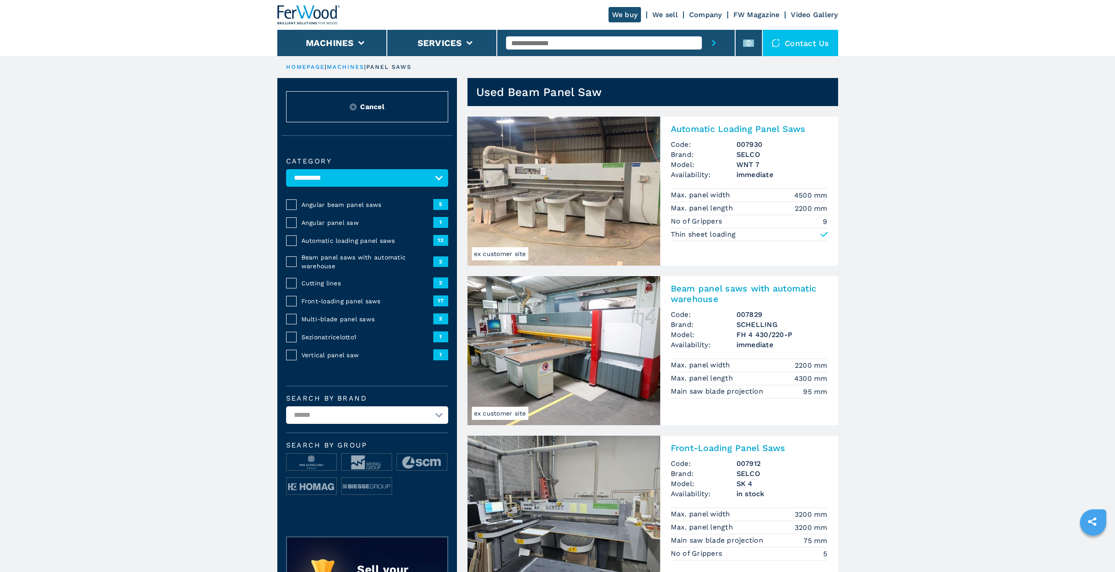
click at [563, 180] on img at bounding box center [564, 191] width 193 height 149
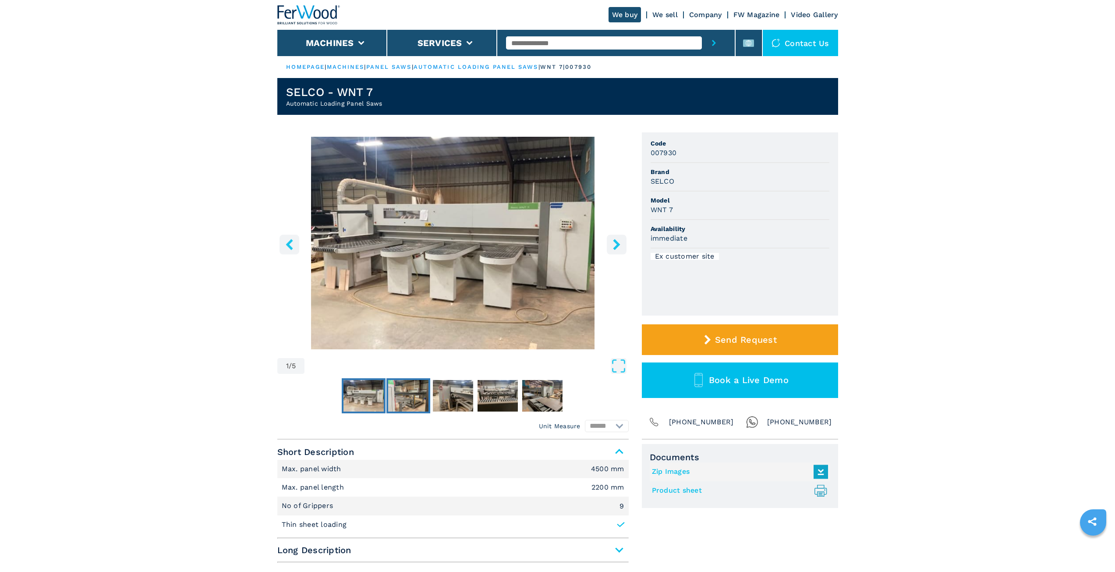
click at [411, 396] on img "Go to Slide 2" at bounding box center [408, 396] width 40 height 32
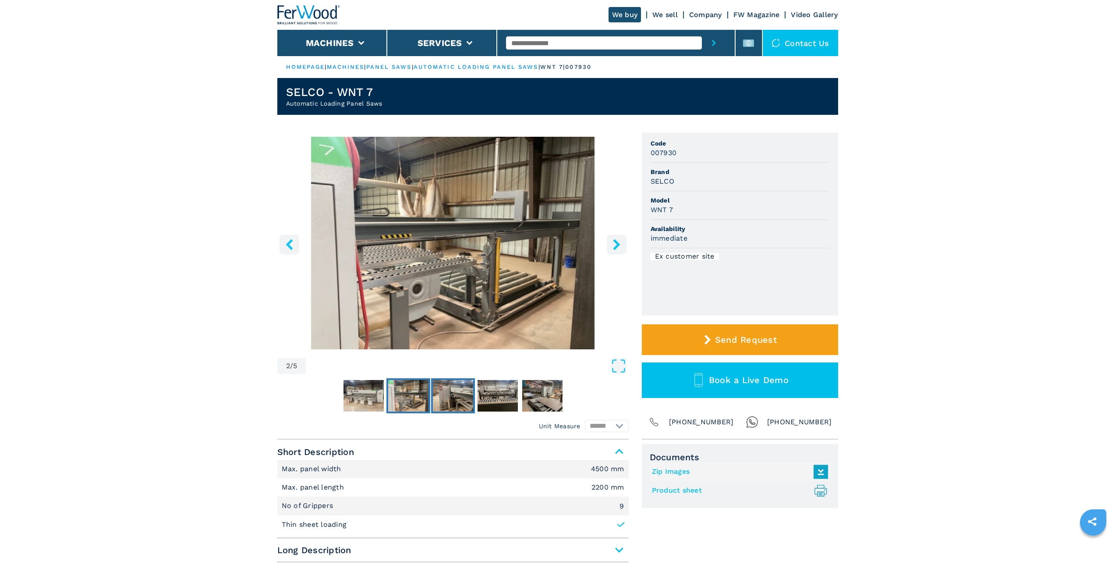
click at [447, 395] on img "Go to Slide 3" at bounding box center [453, 396] width 40 height 32
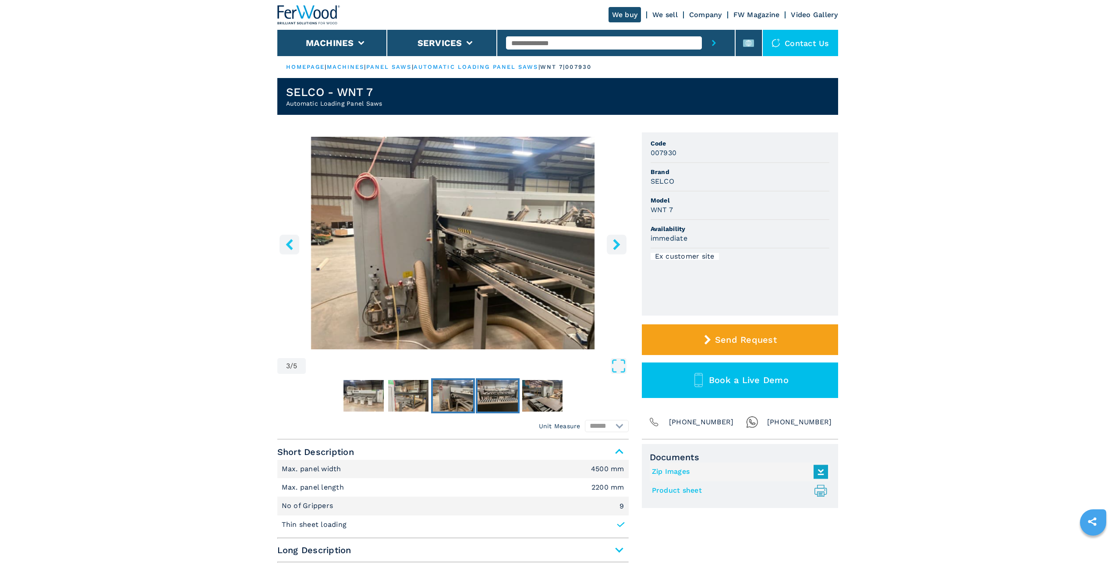
click at [484, 395] on img "Go to Slide 4" at bounding box center [498, 396] width 40 height 32
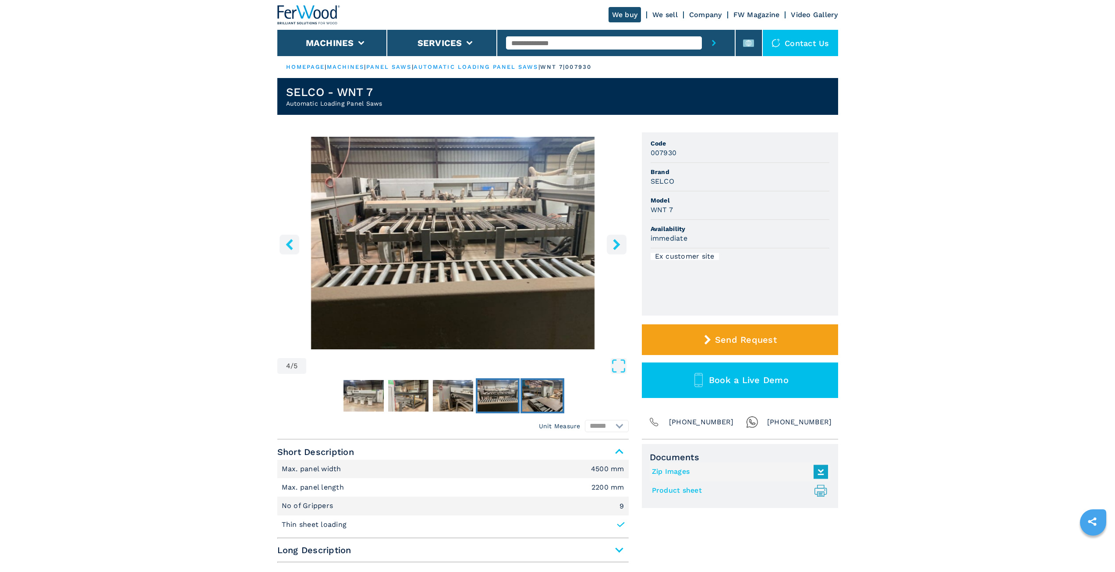
click at [540, 398] on img "Go to Slide 5" at bounding box center [542, 396] width 40 height 32
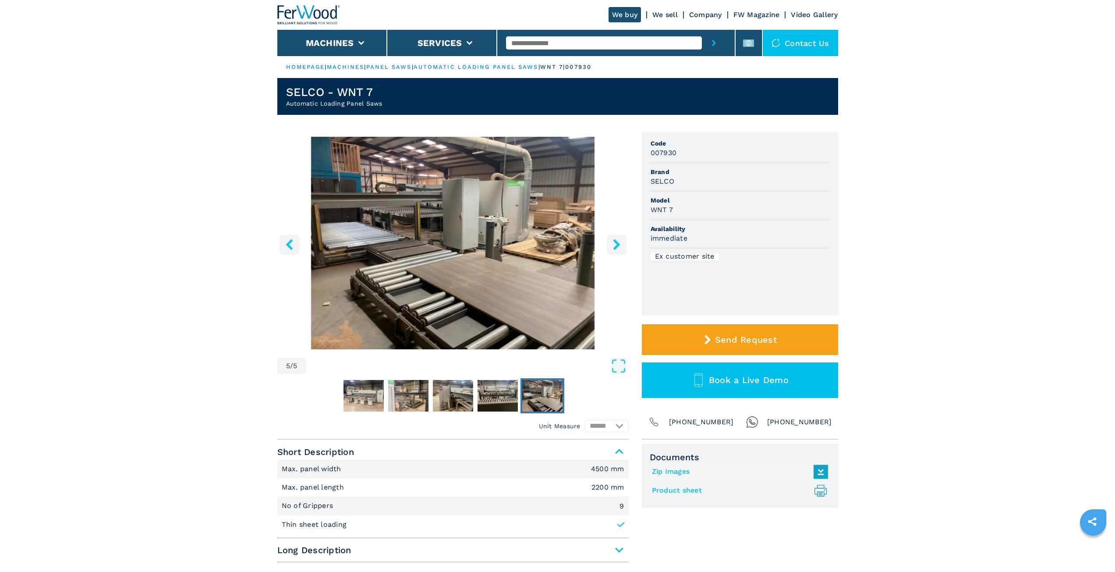
click at [615, 243] on icon "right-button" at bounding box center [616, 244] width 7 height 11
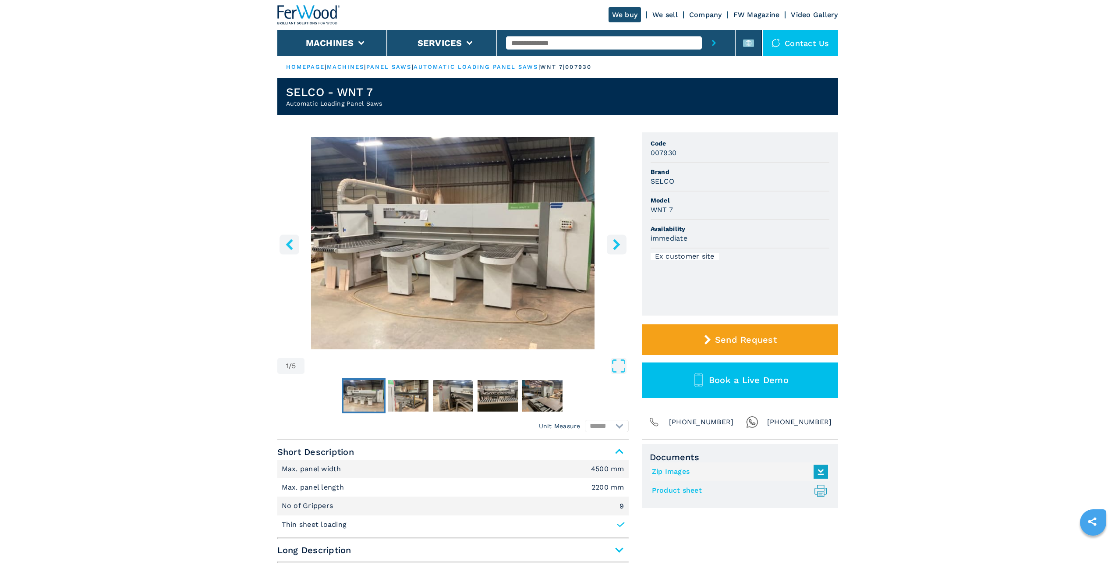
drag, startPoint x: 341, startPoint y: 260, endPoint x: 344, endPoint y: 250, distance: 10.5
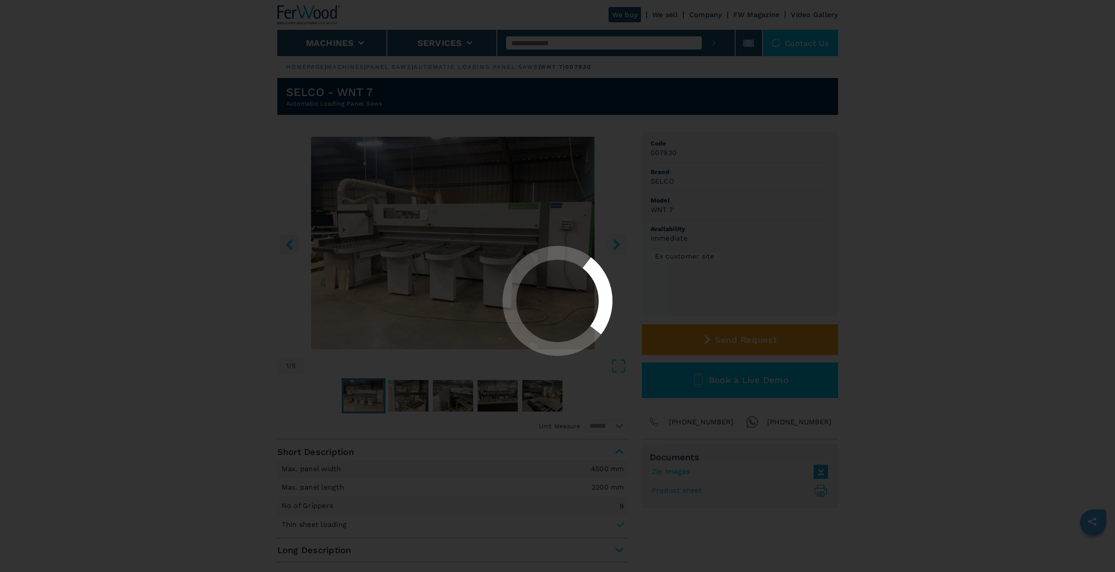
select select "**********"
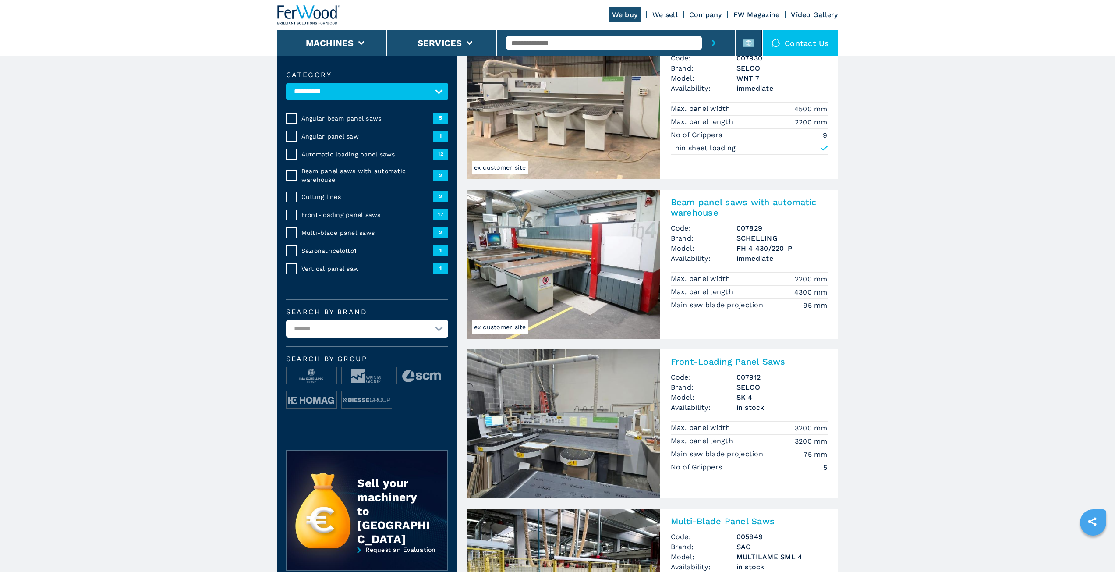
scroll to position [88, 0]
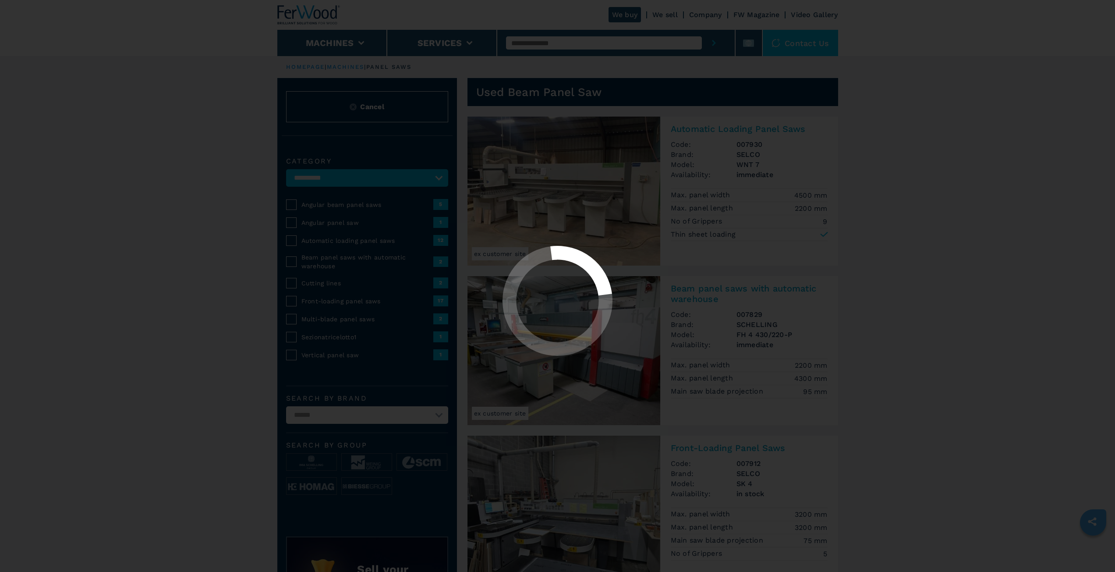
select select "**********"
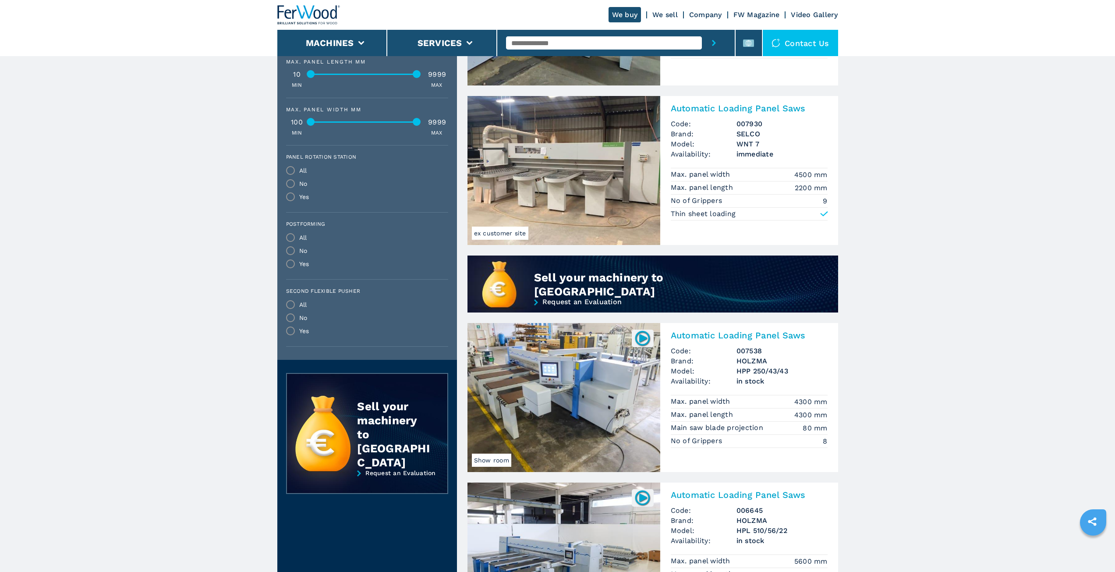
scroll to position [570, 0]
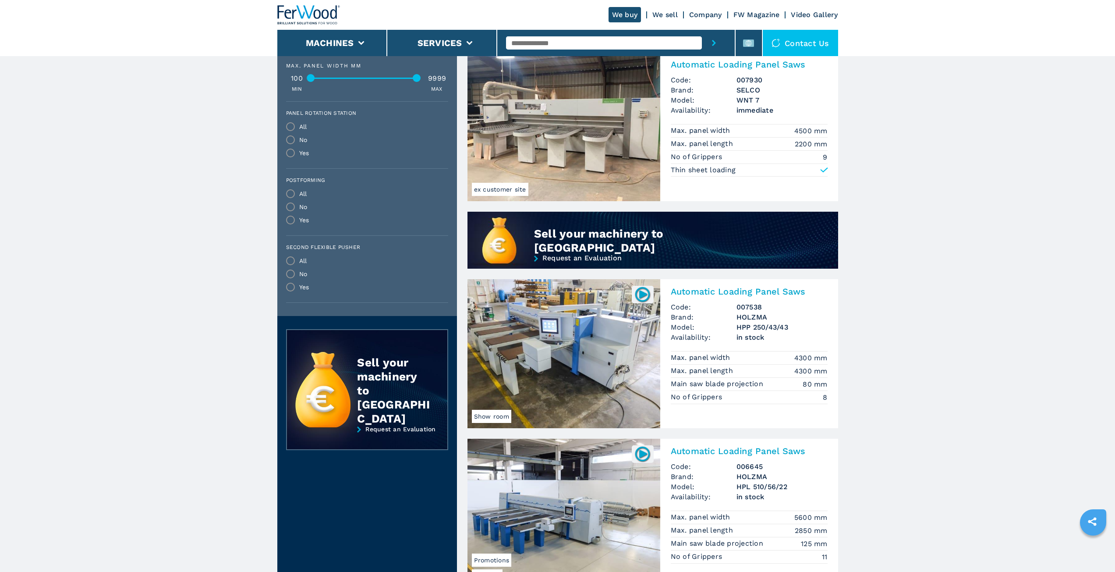
click at [719, 291] on h2 "Automatic Loading Panel Saws" at bounding box center [749, 291] width 157 height 11
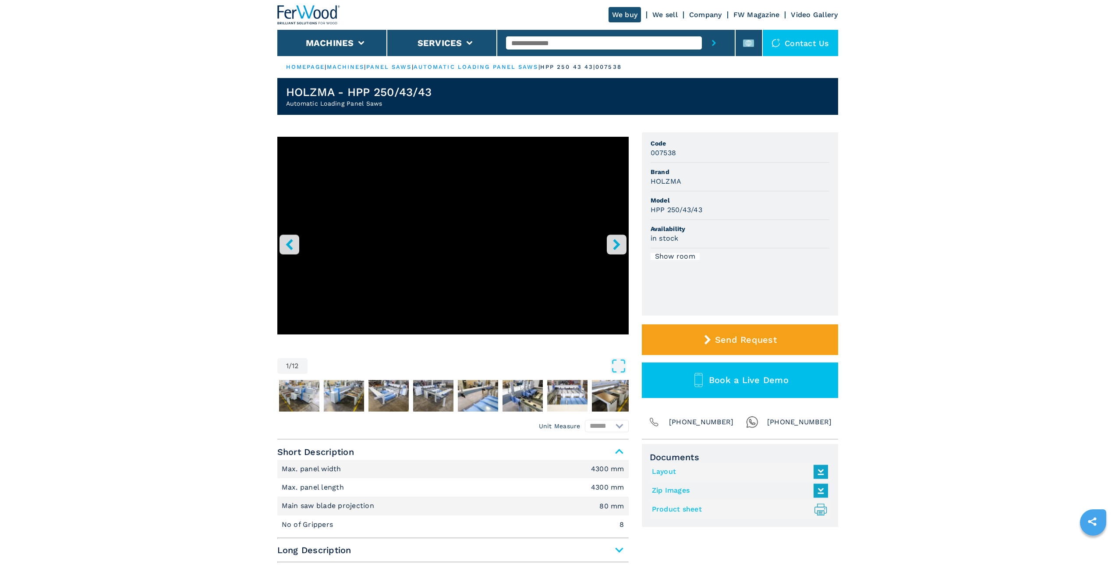
select select "**********"
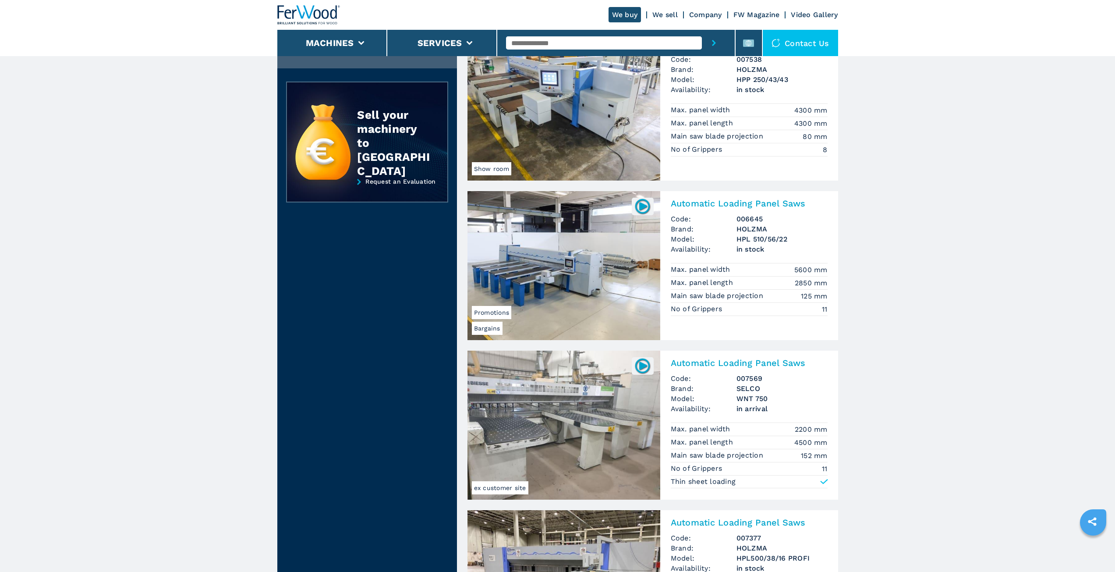
scroll to position [833, 0]
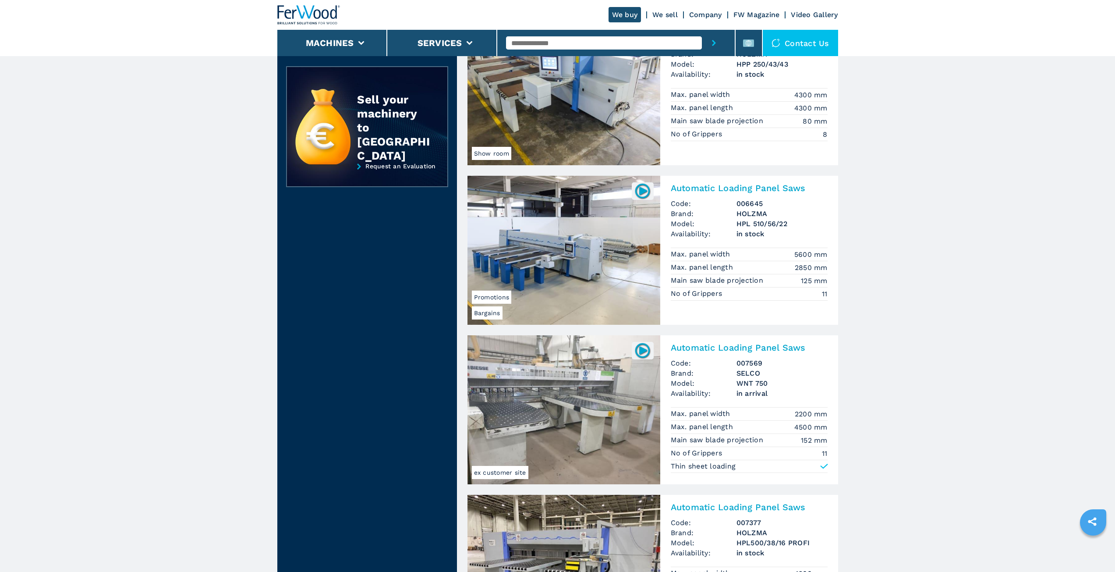
click at [643, 192] on img at bounding box center [642, 190] width 17 height 17
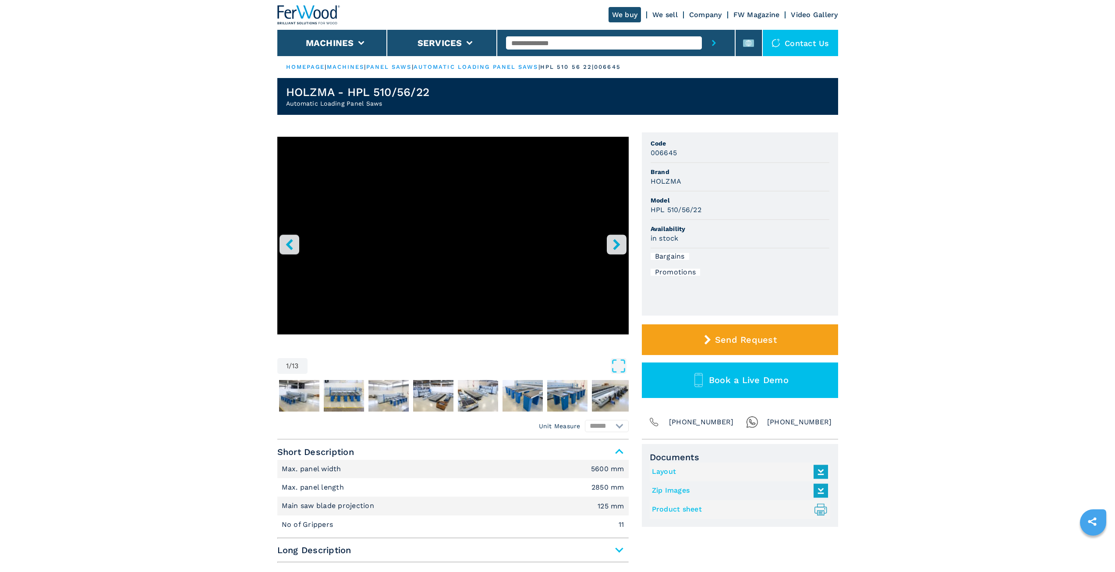
drag, startPoint x: 249, startPoint y: 276, endPoint x: 250, endPoint y: 268, distance: 7.9
select select "**********"
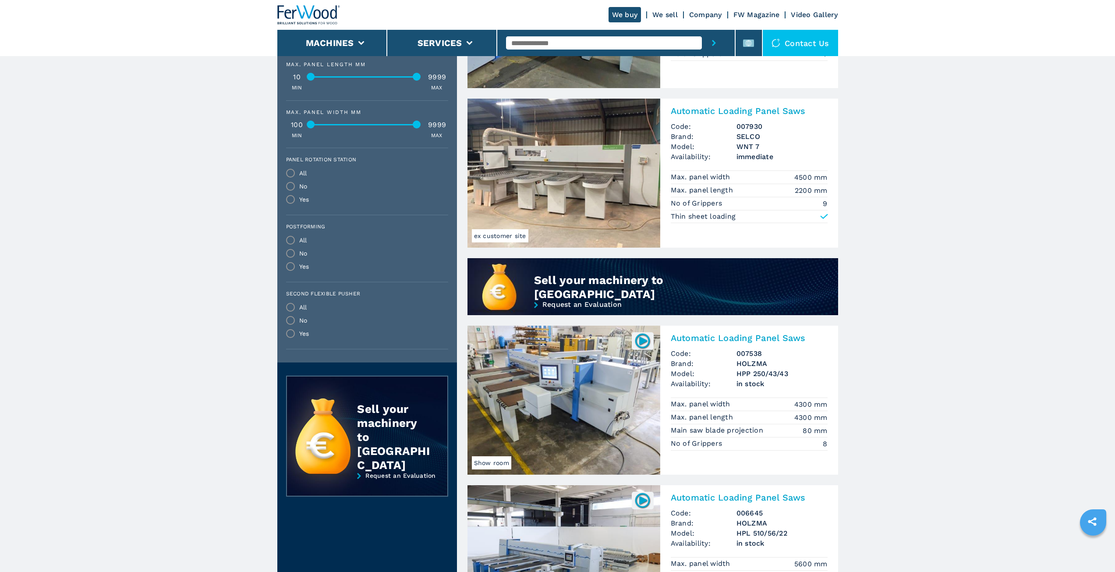
scroll to position [614, 0]
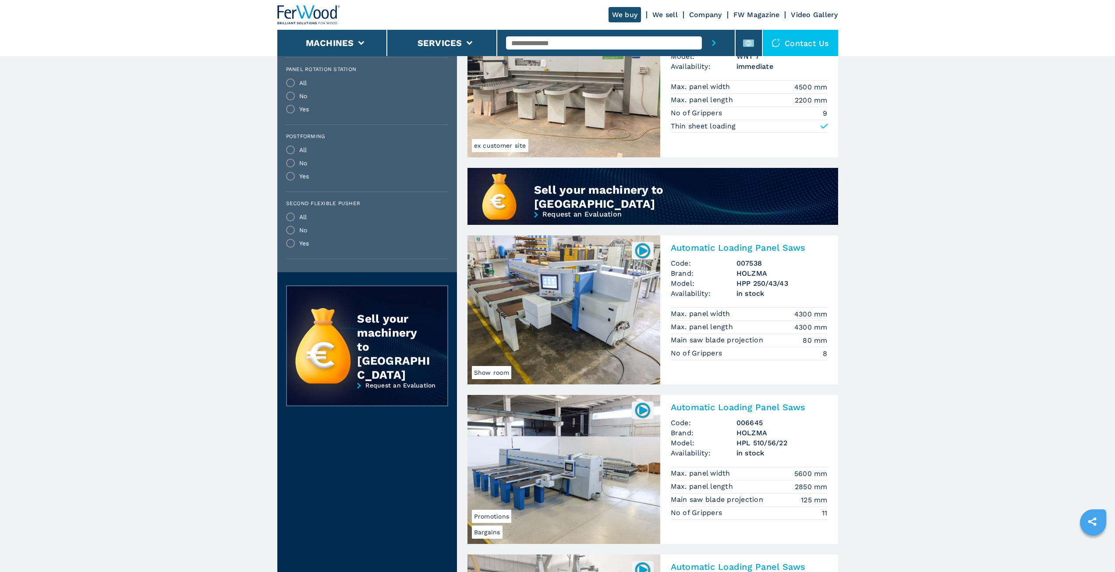
click at [694, 249] on h2 "Automatic Loading Panel Saws" at bounding box center [749, 247] width 157 height 11
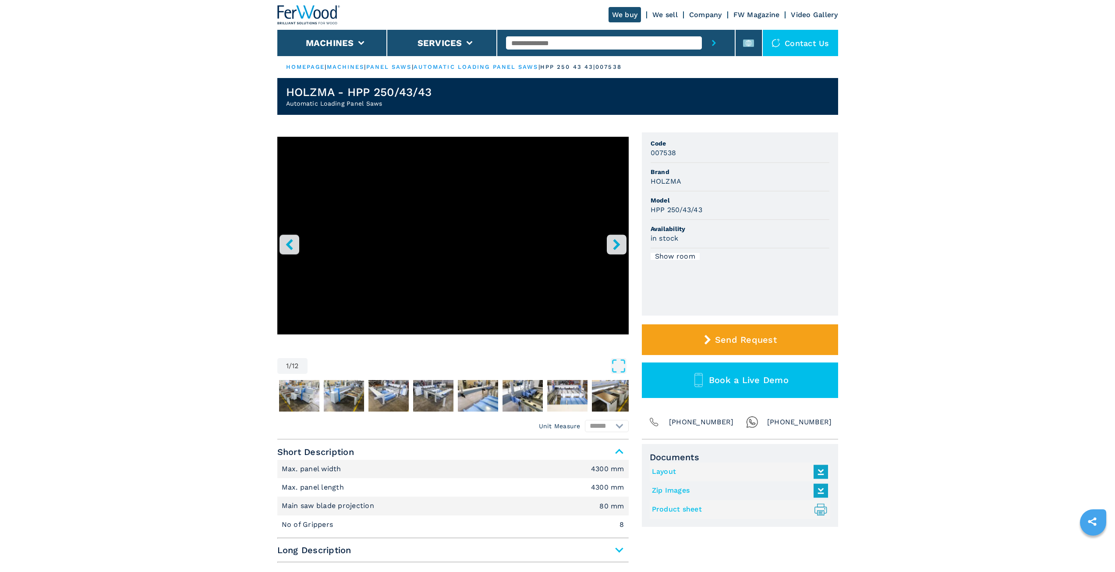
select select "**********"
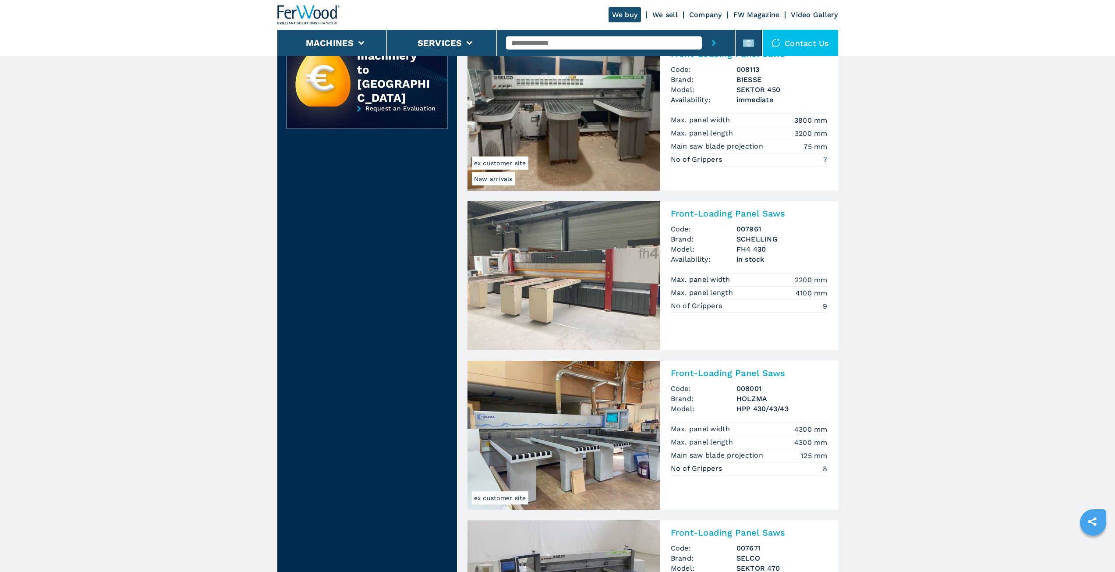
scroll to position [789, 0]
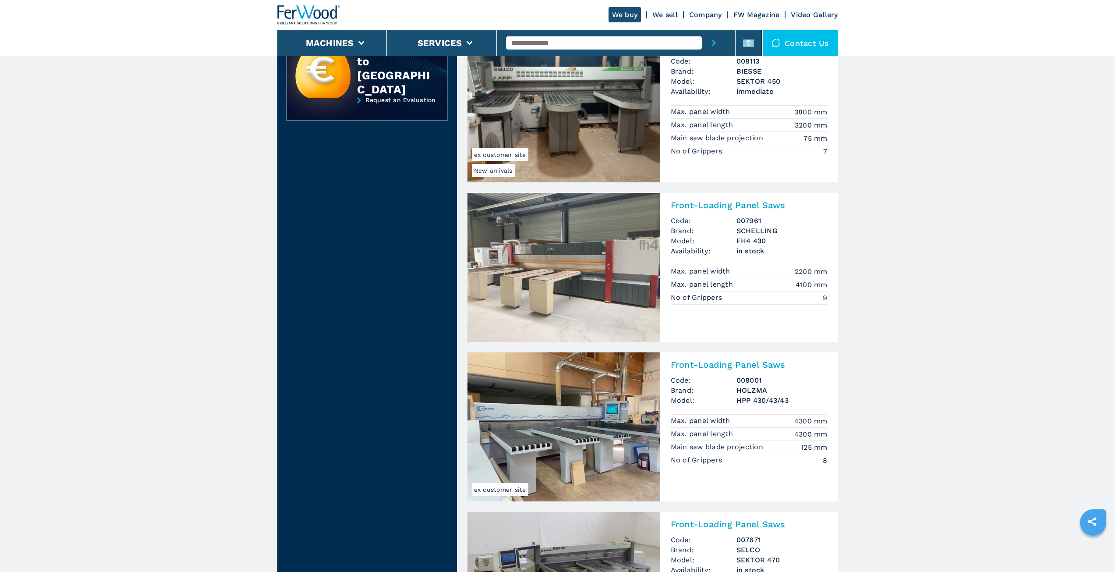
click at [722, 365] on h2 "Front-Loading Panel Saws" at bounding box center [749, 364] width 157 height 11
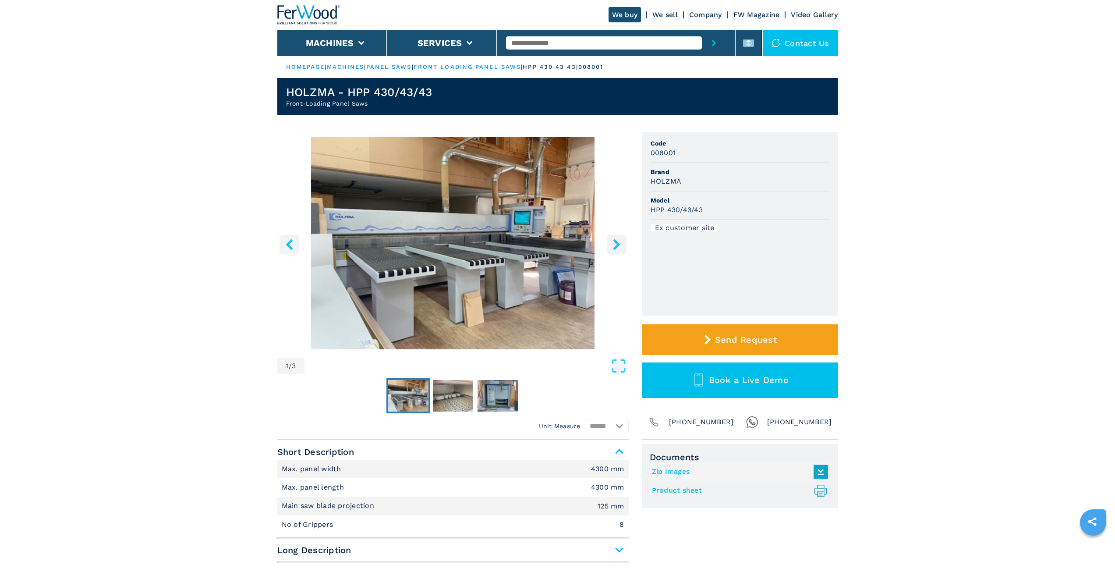
click at [616, 246] on icon "right-button" at bounding box center [616, 244] width 7 height 11
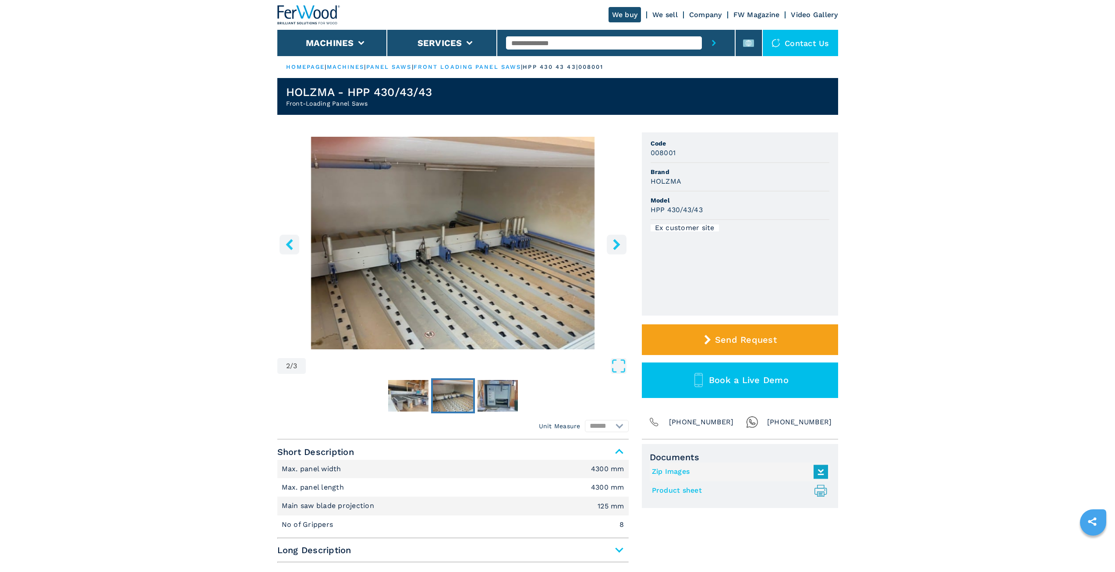
click at [616, 246] on icon "right-button" at bounding box center [616, 244] width 7 height 11
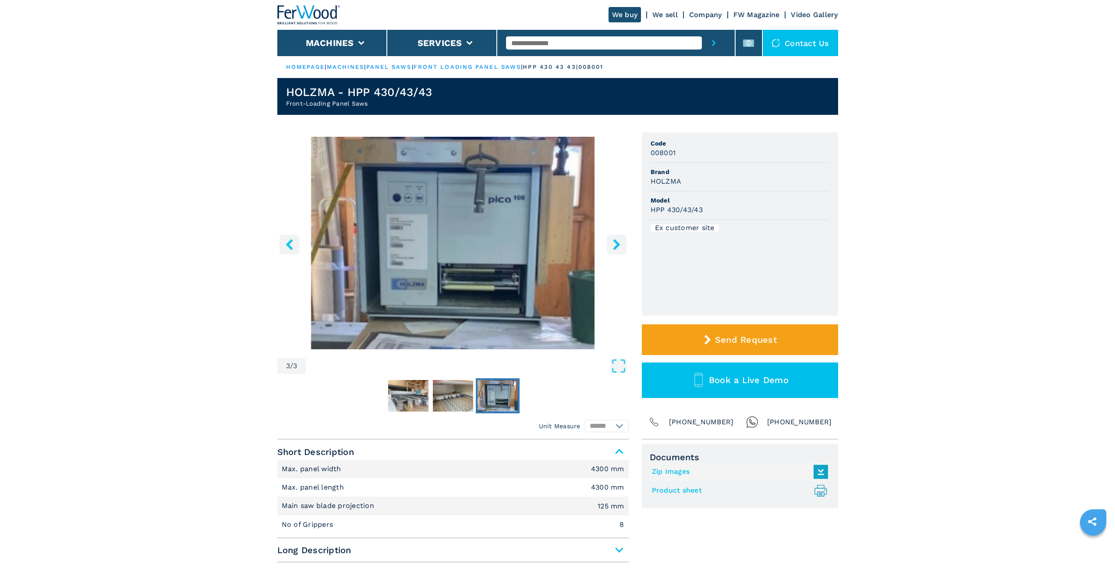
click at [616, 246] on icon "right-button" at bounding box center [616, 244] width 7 height 11
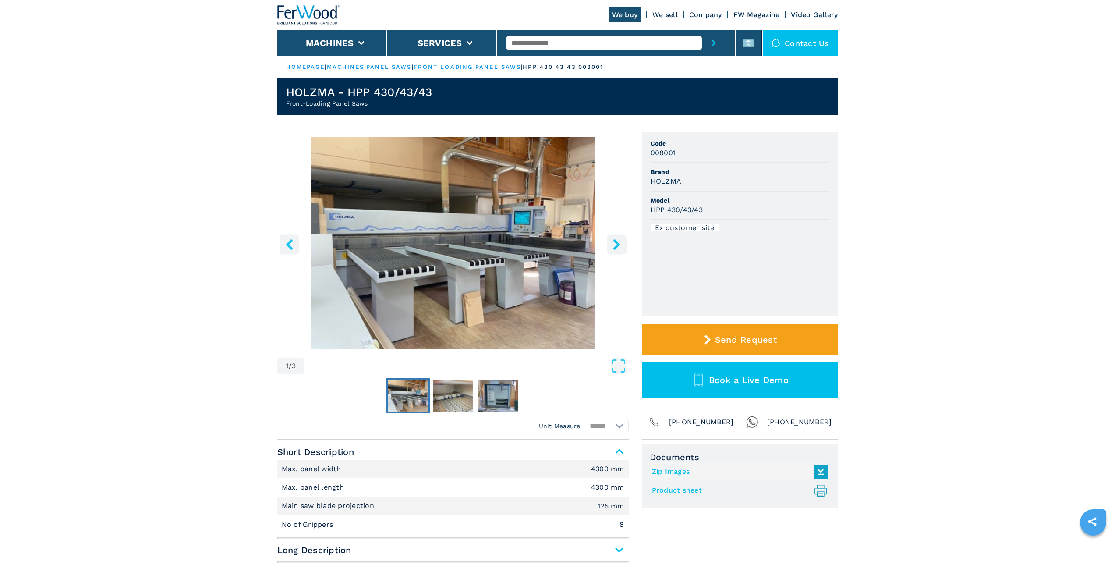
click at [616, 246] on icon "right-button" at bounding box center [616, 244] width 7 height 11
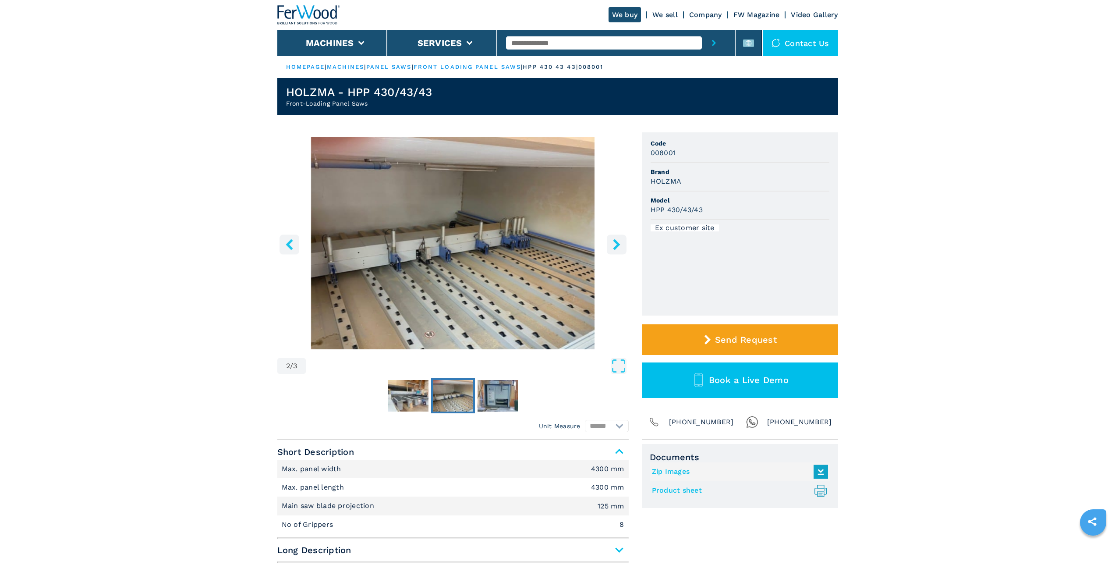
click at [616, 246] on icon "right-button" at bounding box center [616, 244] width 7 height 11
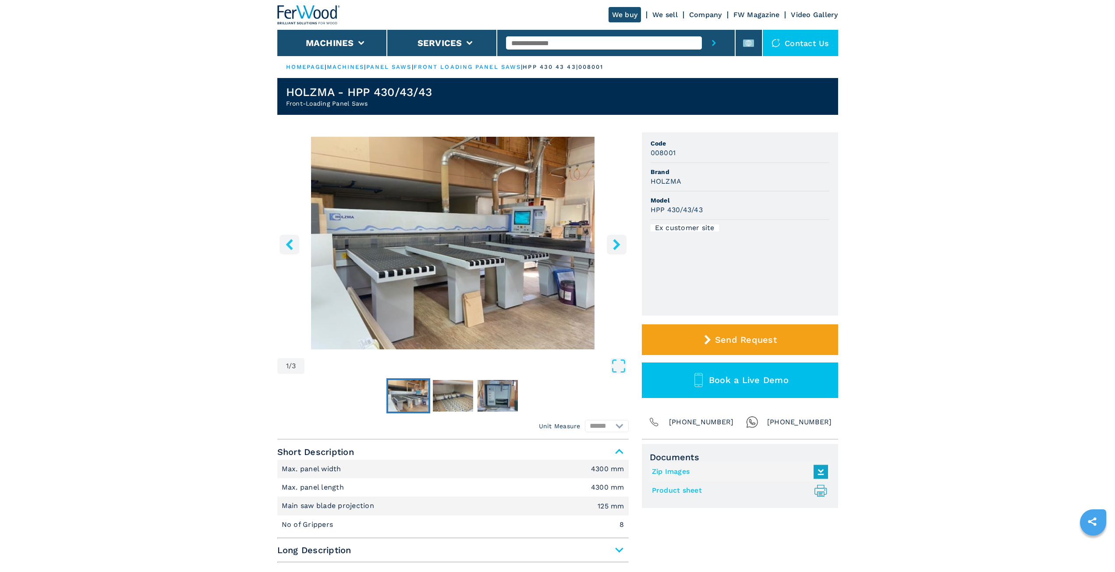
select select "**********"
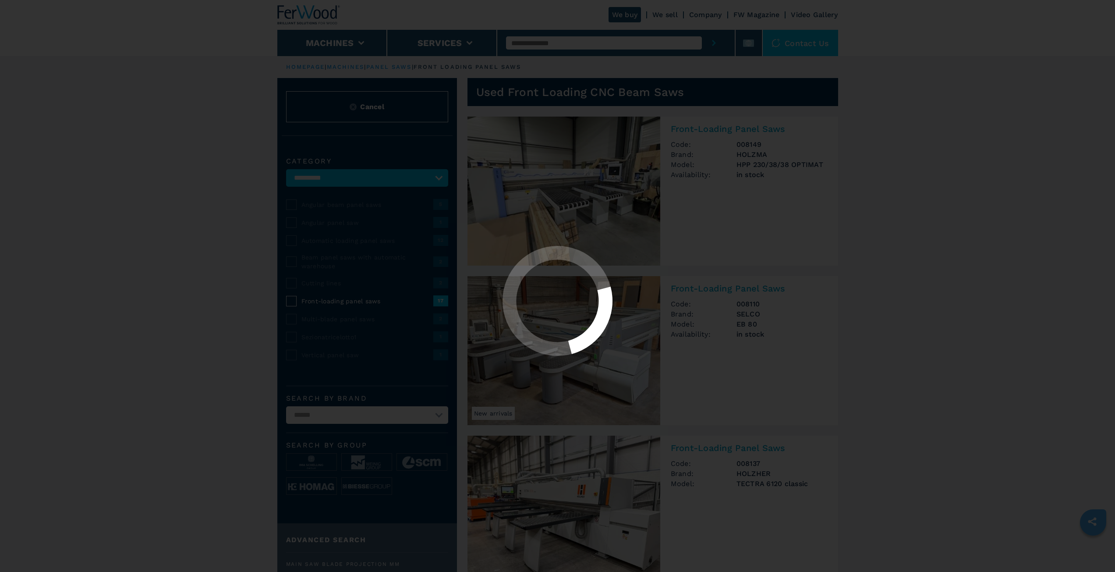
select select "**********"
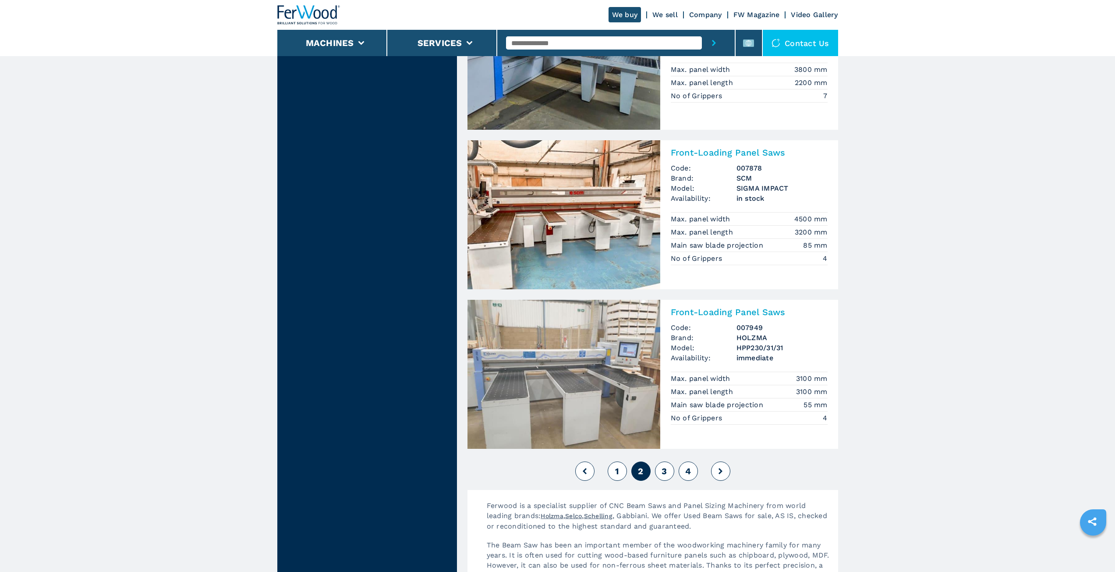
scroll to position [1797, 0]
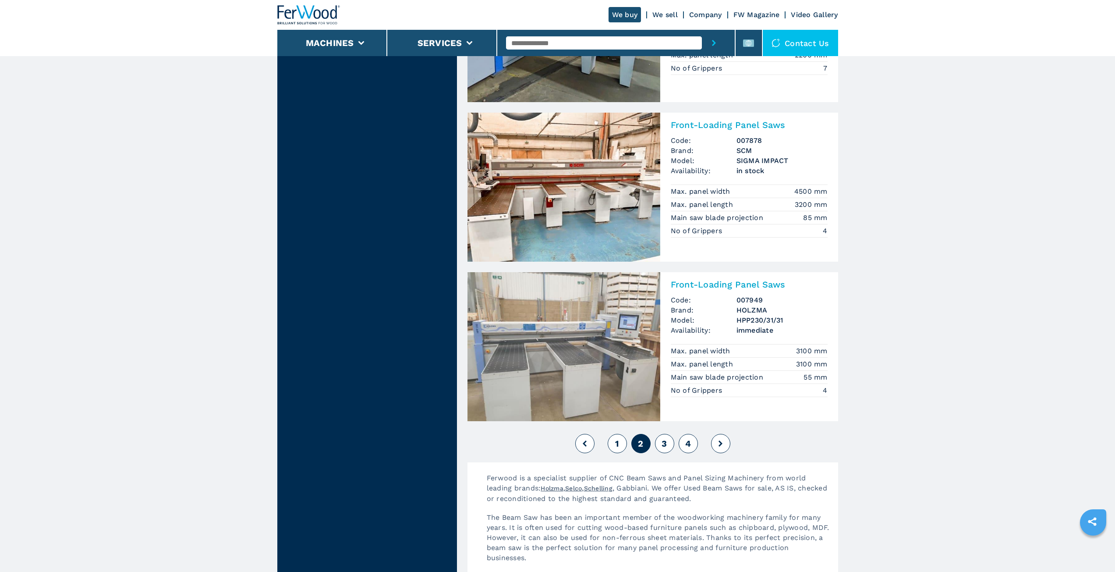
click at [668, 444] on button "3" at bounding box center [664, 443] width 19 height 19
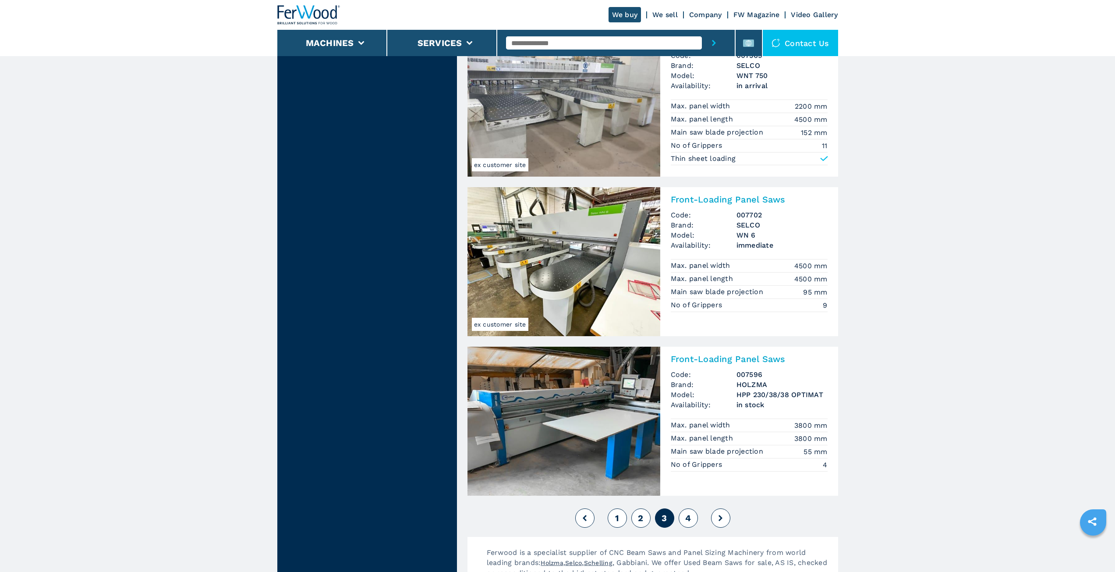
scroll to position [1709, 0]
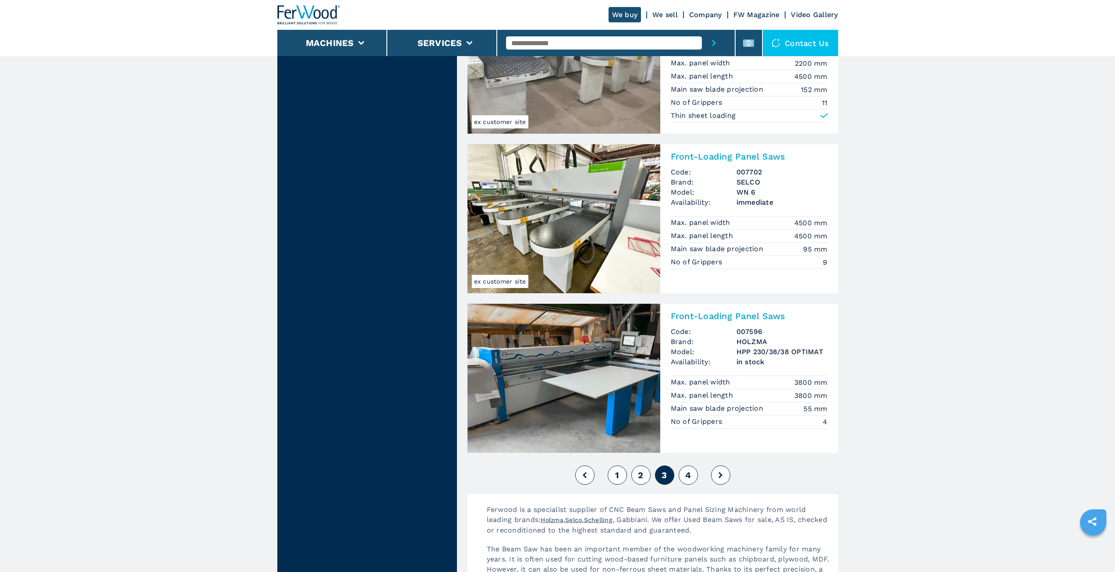
click at [691, 476] on span "4" at bounding box center [688, 475] width 6 height 11
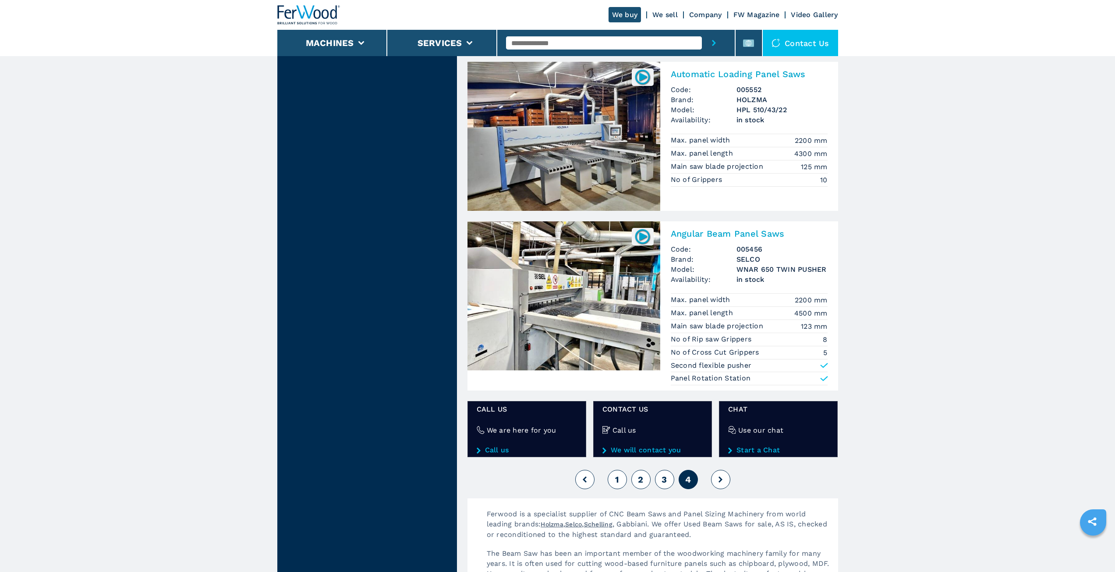
scroll to position [920, 0]
click at [618, 484] on span "1" at bounding box center [617, 479] width 4 height 11
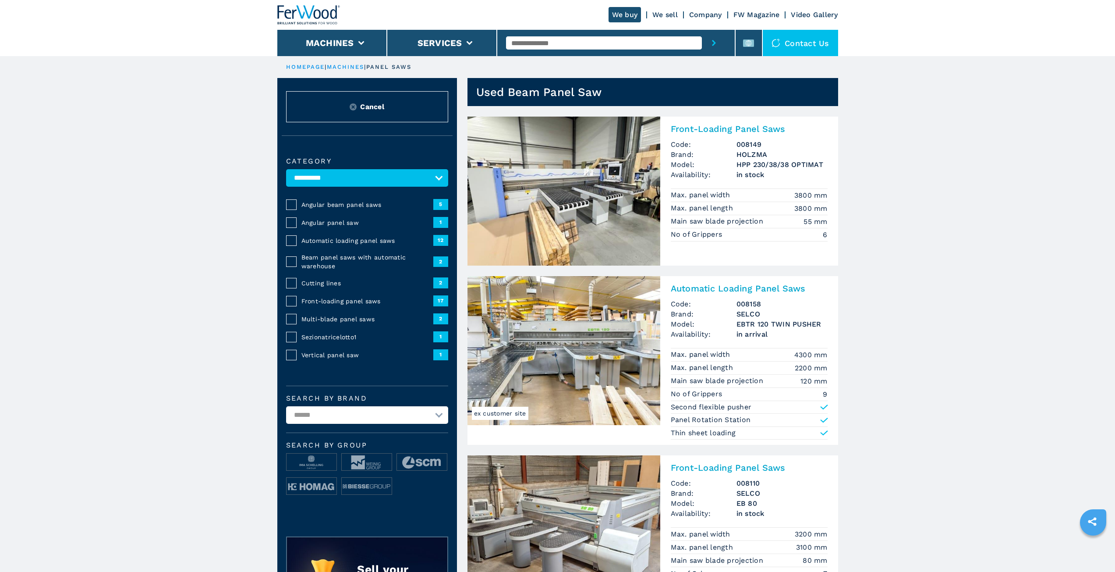
click at [782, 324] on h3 "EBTR 120 TWIN PUSHER" at bounding box center [782, 324] width 91 height 10
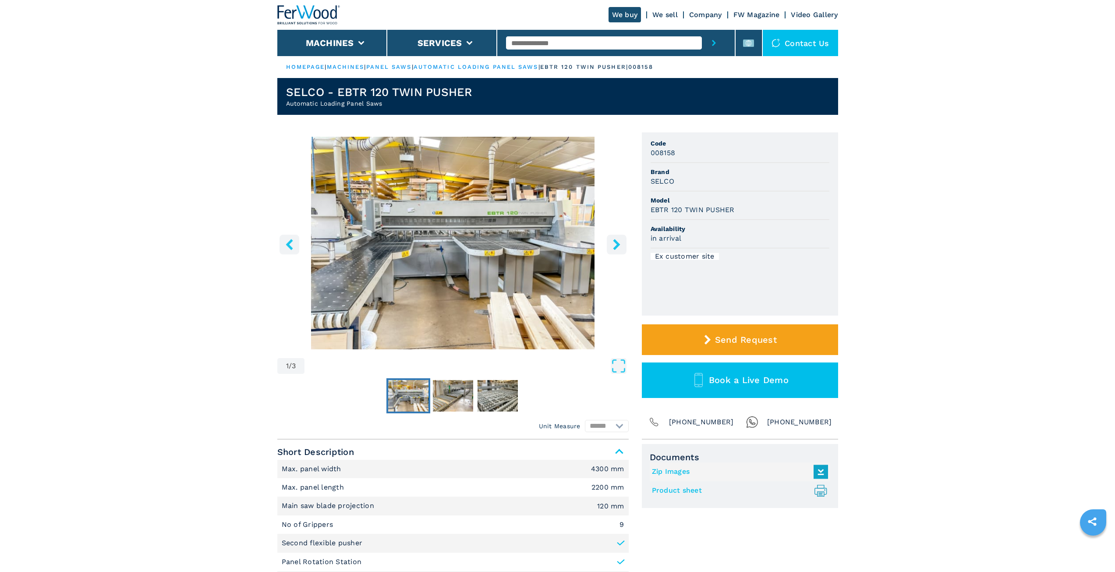
click at [488, 242] on img "Go to Slide 1" at bounding box center [453, 243] width 352 height 213
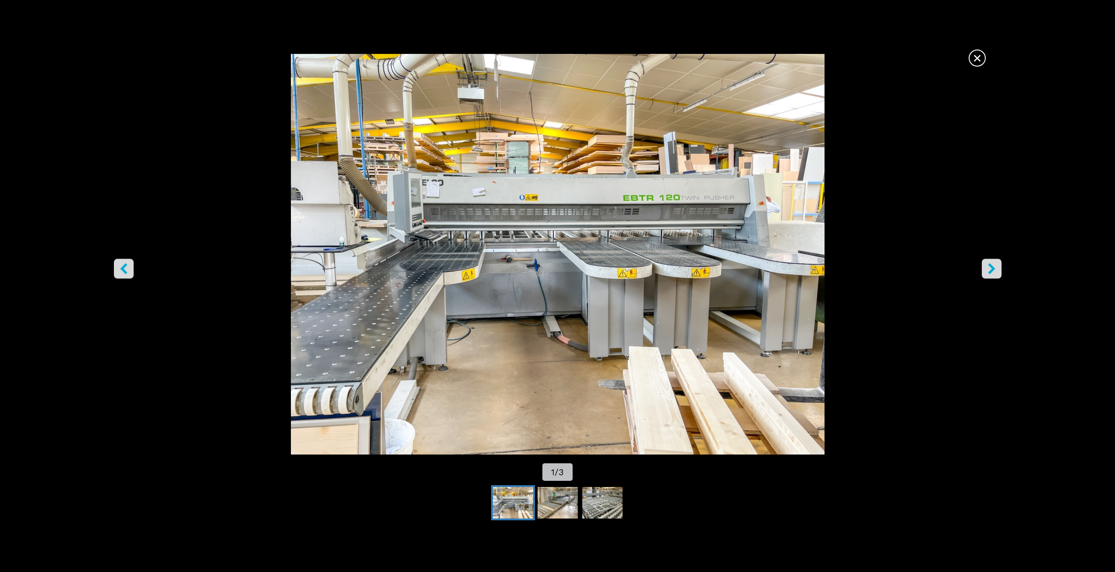
click at [998, 265] on button "right-button" at bounding box center [992, 269] width 20 height 20
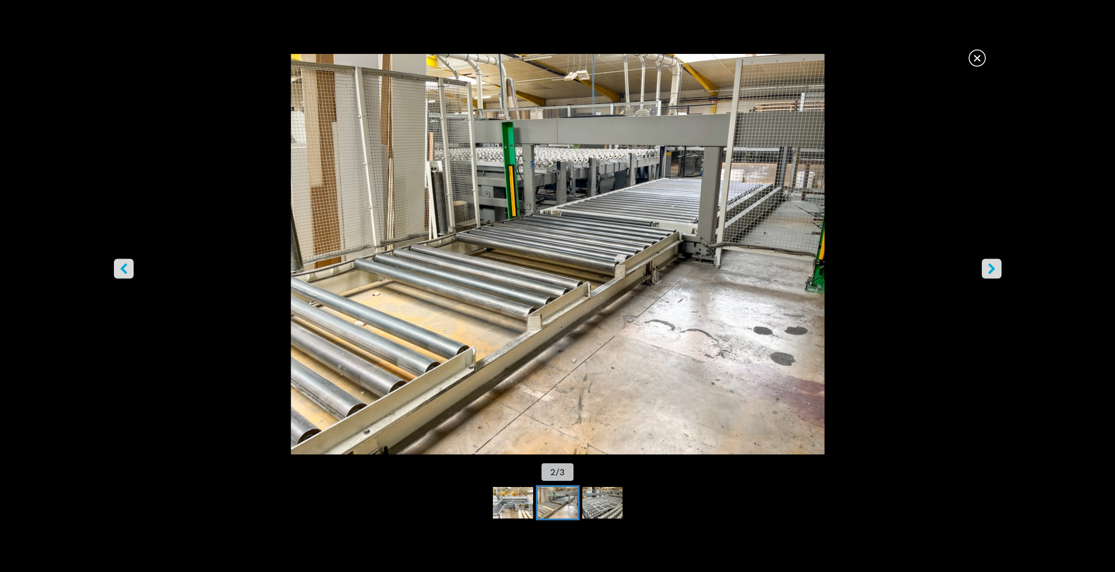
click at [985, 267] on button "right-button" at bounding box center [992, 269] width 20 height 20
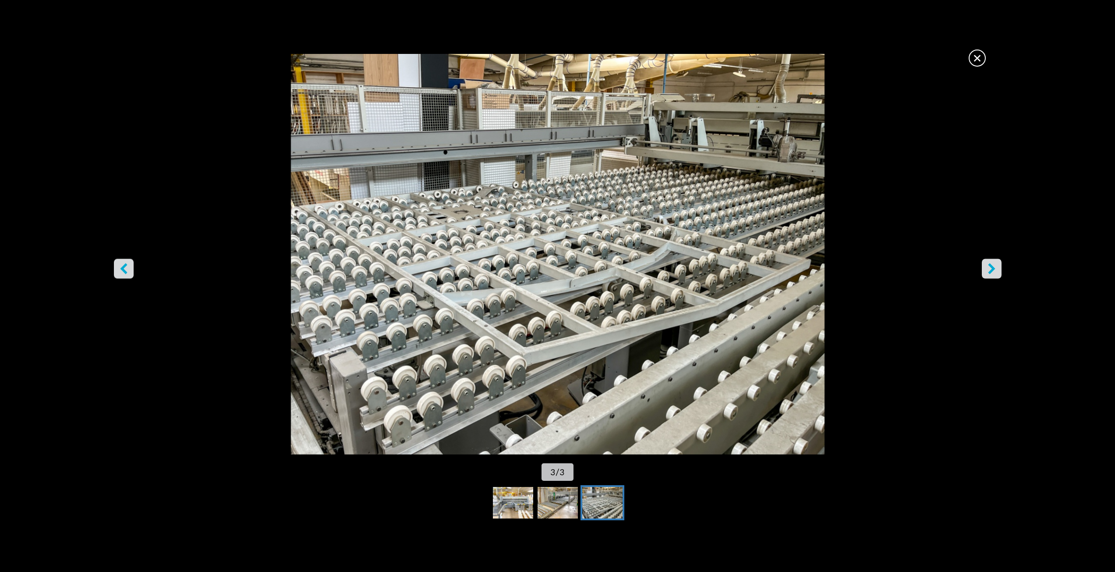
click at [992, 267] on icon "right-button" at bounding box center [991, 268] width 7 height 11
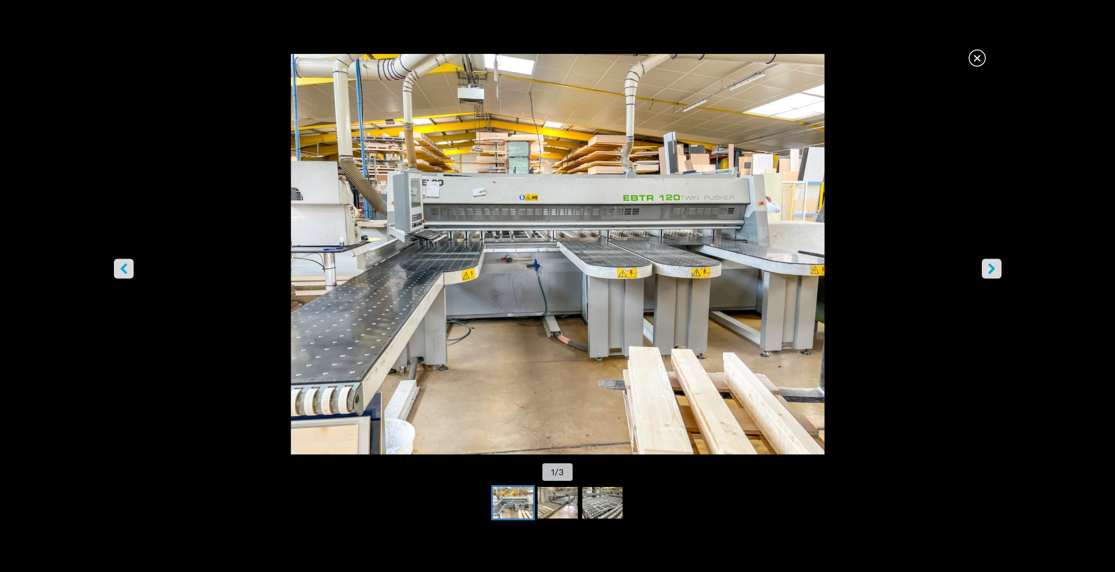
click at [980, 56] on span "×" at bounding box center [977, 56] width 15 height 15
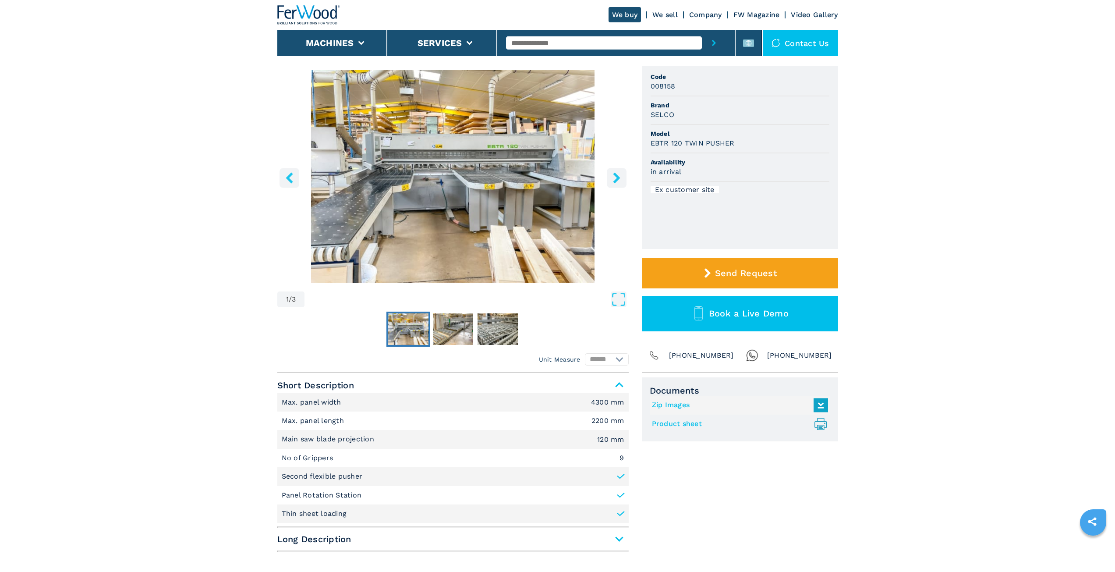
scroll to position [88, 0]
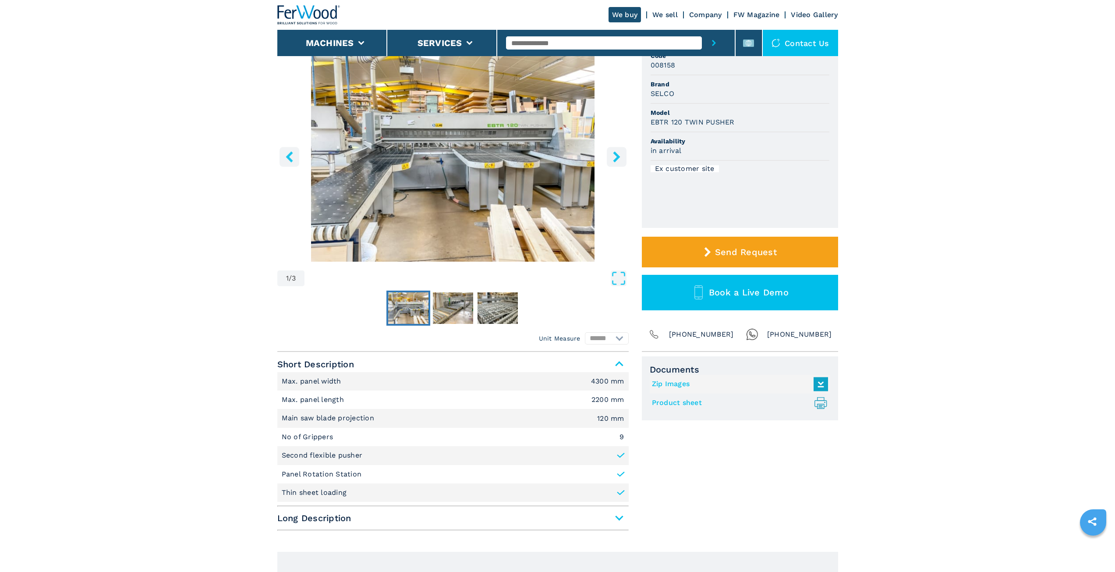
click at [681, 401] on link "Product sheet .prefix__st0{stroke-linecap:round;stroke-linejoin:round}.prefix__…" at bounding box center [738, 403] width 172 height 14
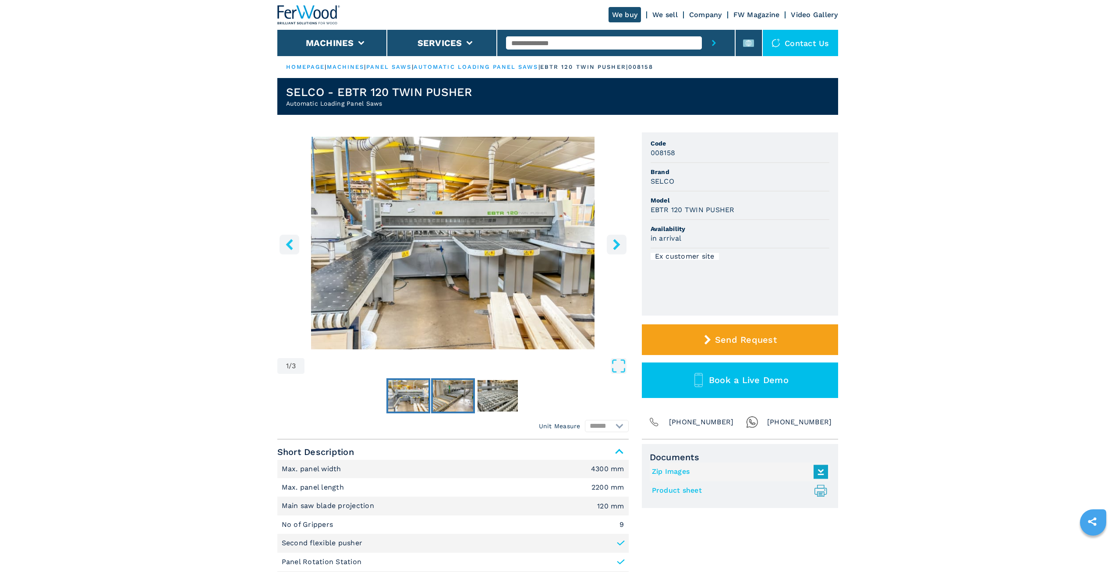
click at [460, 393] on img "Go to Slide 2" at bounding box center [453, 396] width 40 height 32
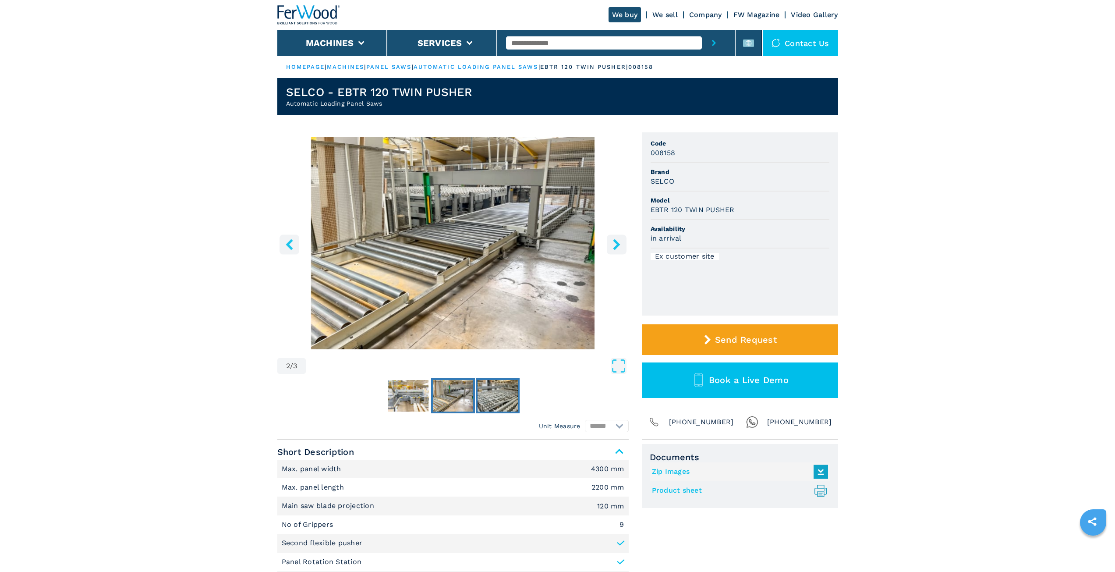
click at [502, 396] on img "Go to Slide 3" at bounding box center [498, 396] width 40 height 32
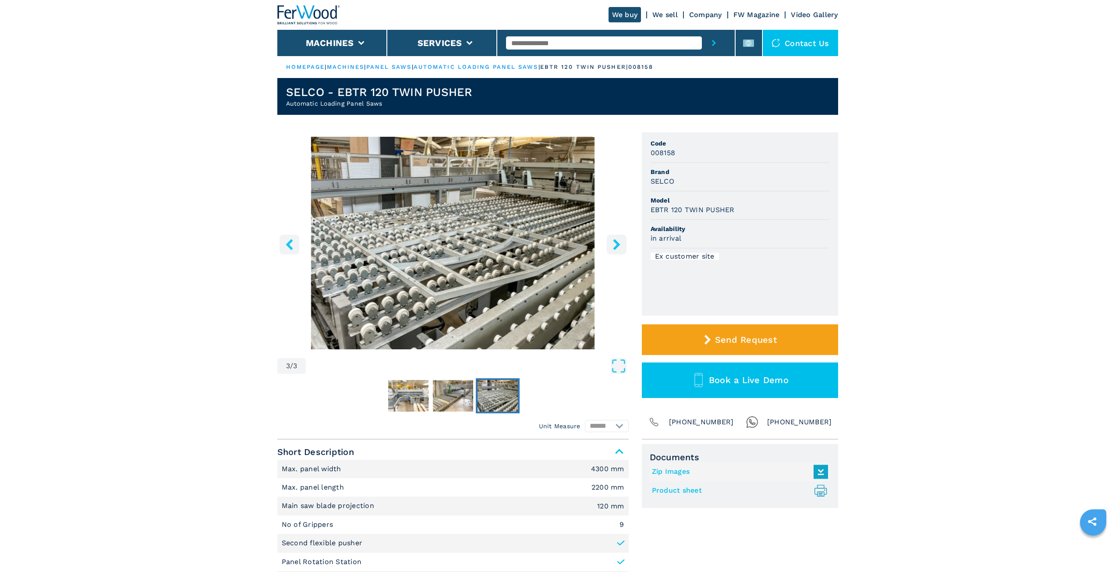
click at [549, 43] on input "text" at bounding box center [604, 42] width 196 height 13
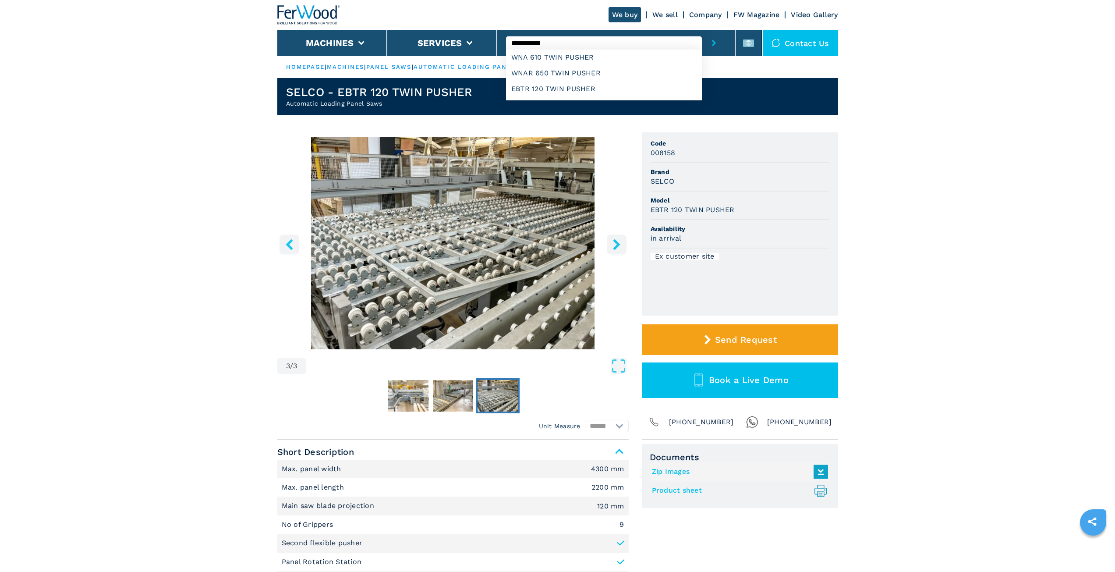
type input "**********"
click at [702, 30] on button "submit-button" at bounding box center [714, 43] width 24 height 26
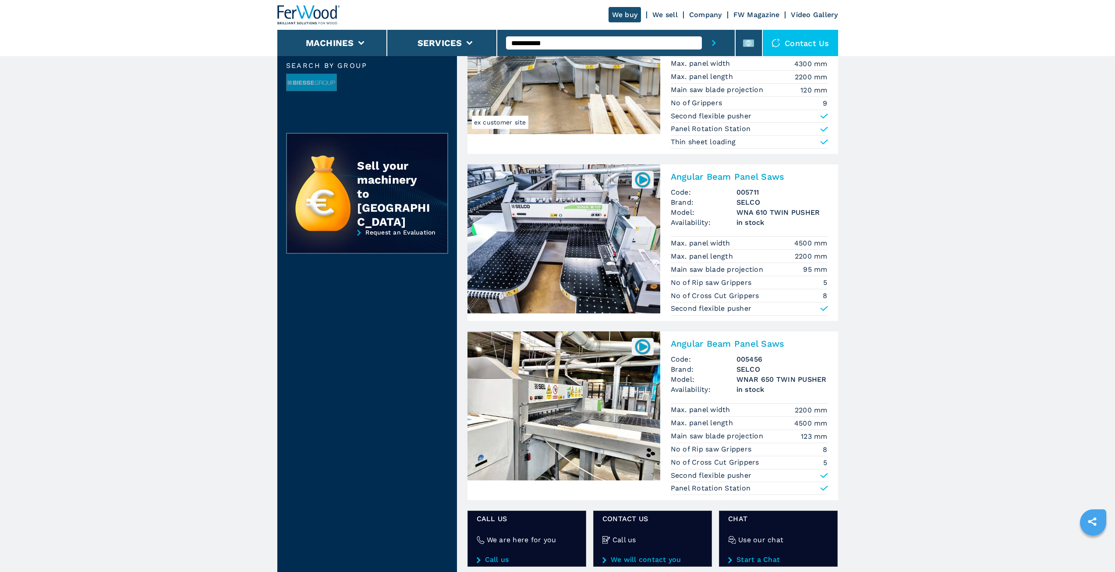
scroll to position [88, 0]
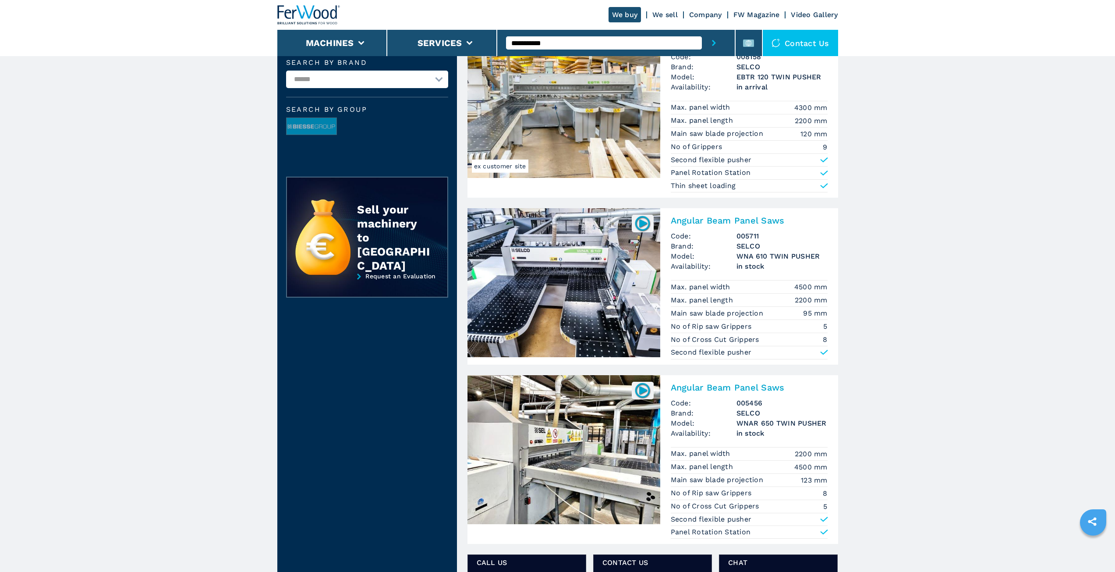
click at [640, 224] on img at bounding box center [642, 223] width 17 height 17
